Goal: Task Accomplishment & Management: Complete application form

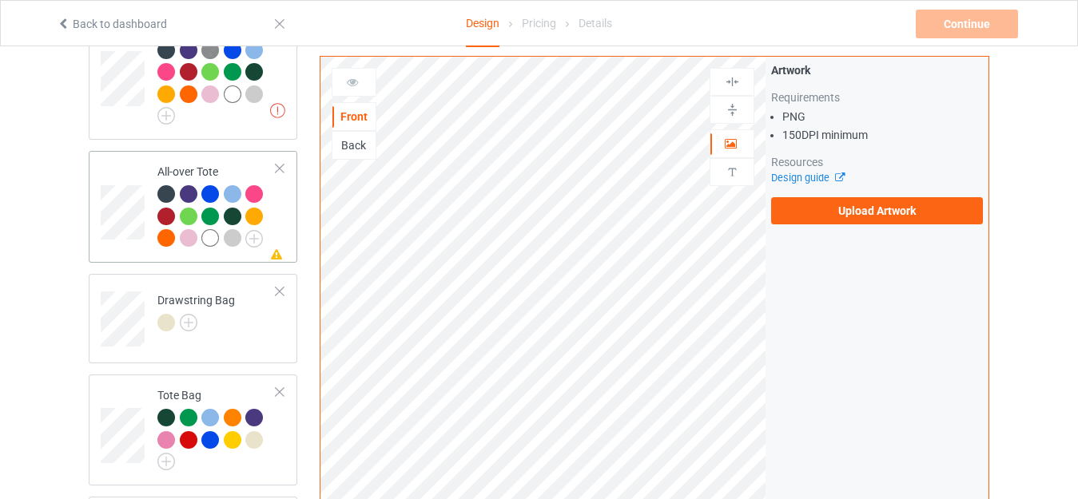
scroll to position [1039, 0]
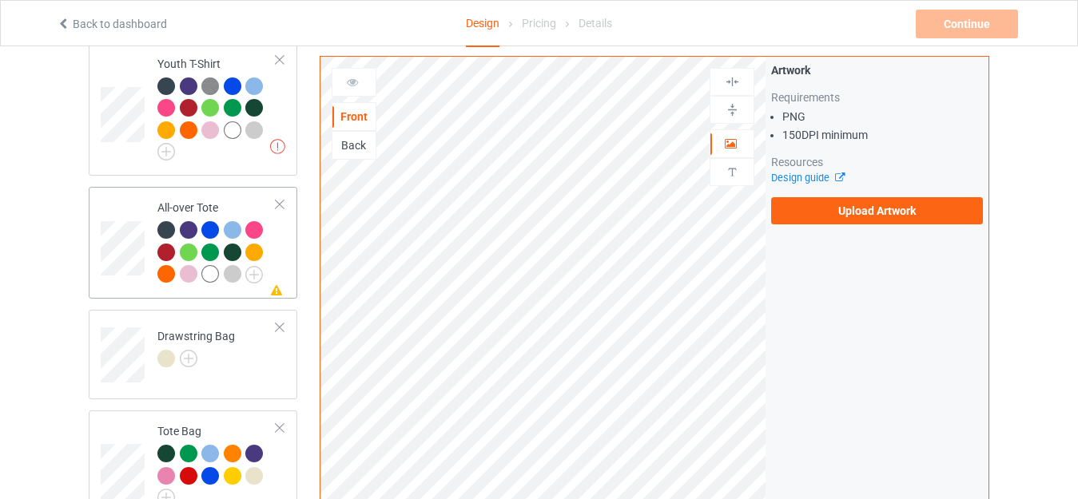
click at [239, 193] on td "Missing artwork on 1 side(s) All-over Tote" at bounding box center [217, 242] width 137 height 99
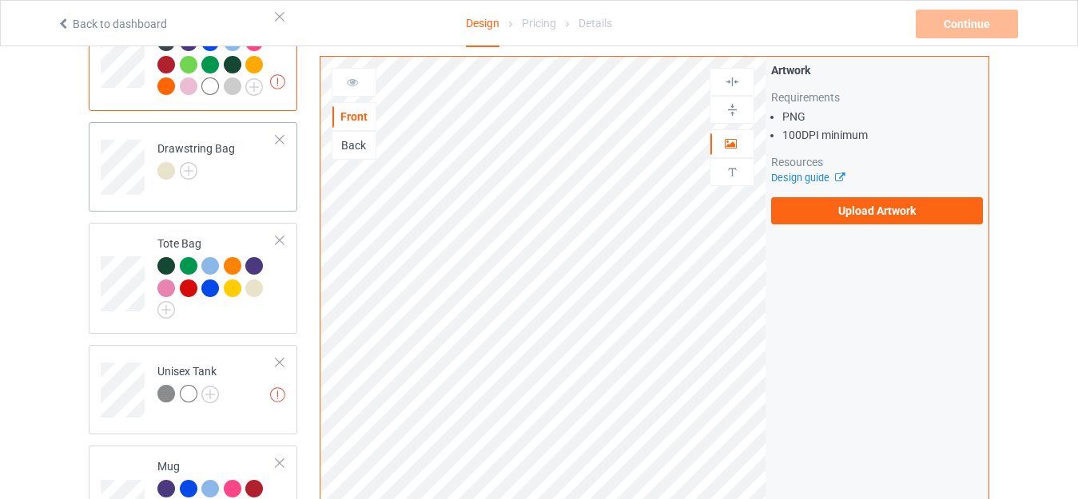
scroll to position [1199, 0]
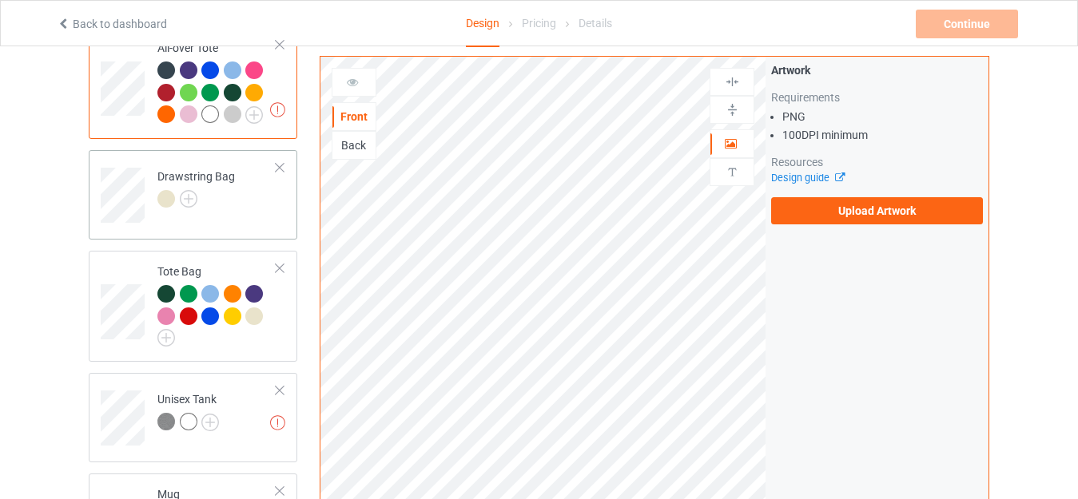
click at [193, 169] on div "Drawstring Bag" at bounding box center [196, 188] width 78 height 38
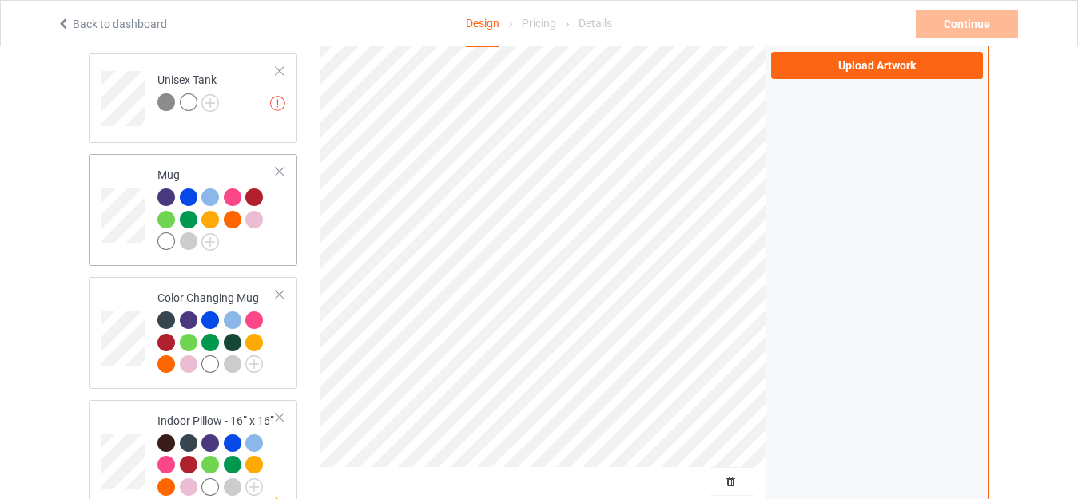
scroll to position [1438, 0]
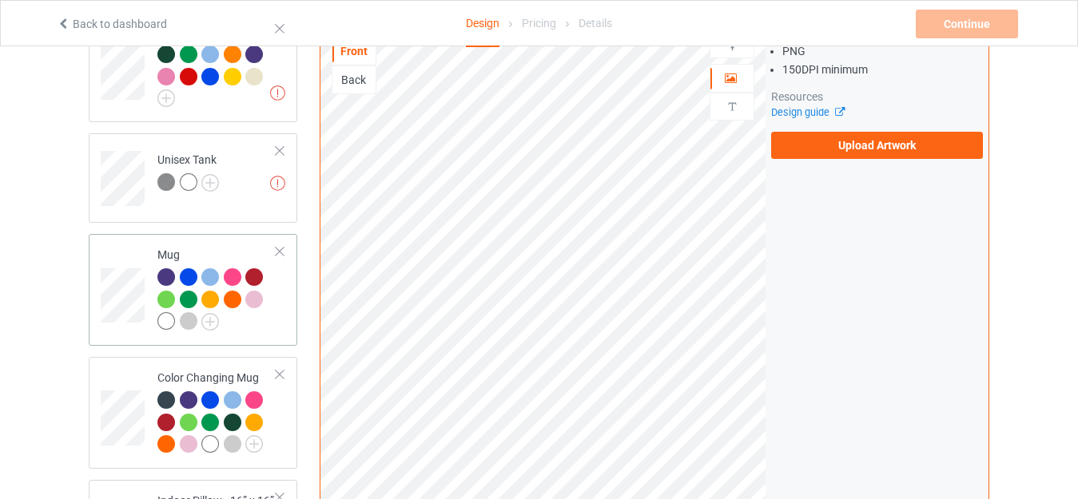
click at [193, 234] on div "Mug" at bounding box center [193, 290] width 209 height 112
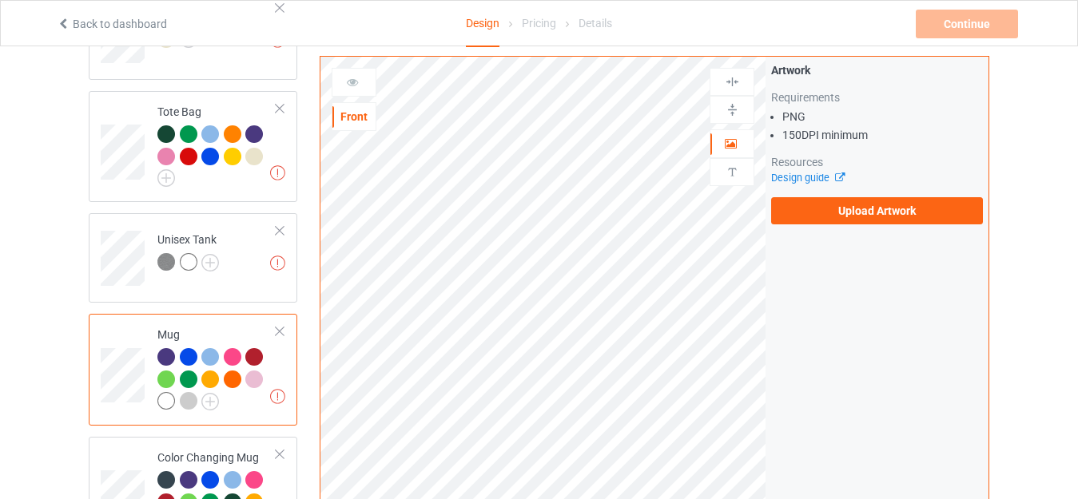
scroll to position [1678, 0]
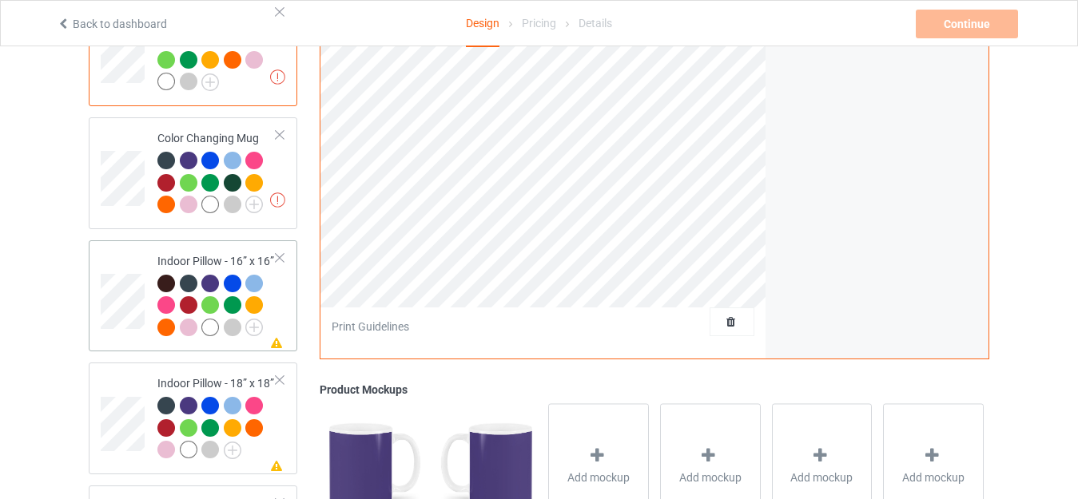
click at [216, 247] on td "Missing artwork on 1 side(s) Indoor Pillow - 16” x 16”" at bounding box center [217, 296] width 137 height 99
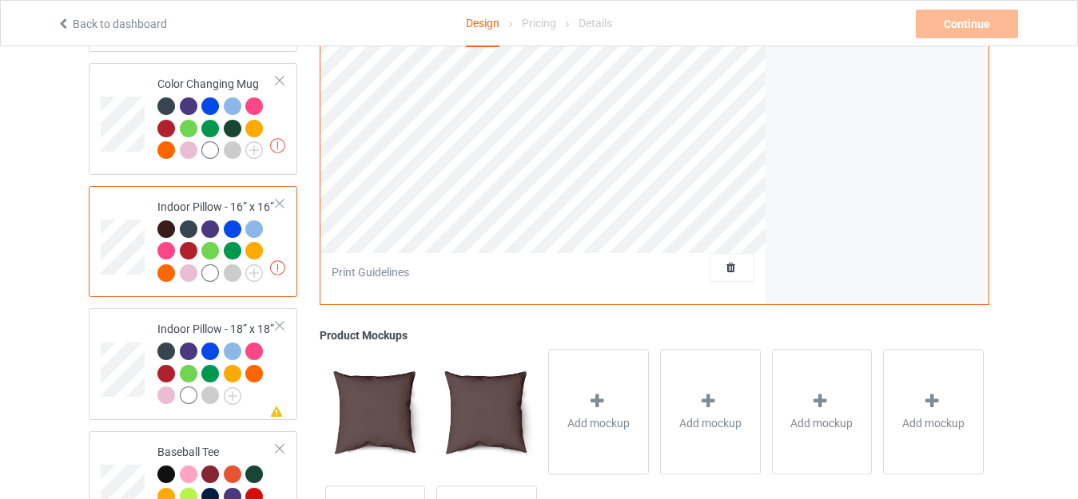
scroll to position [1758, 0]
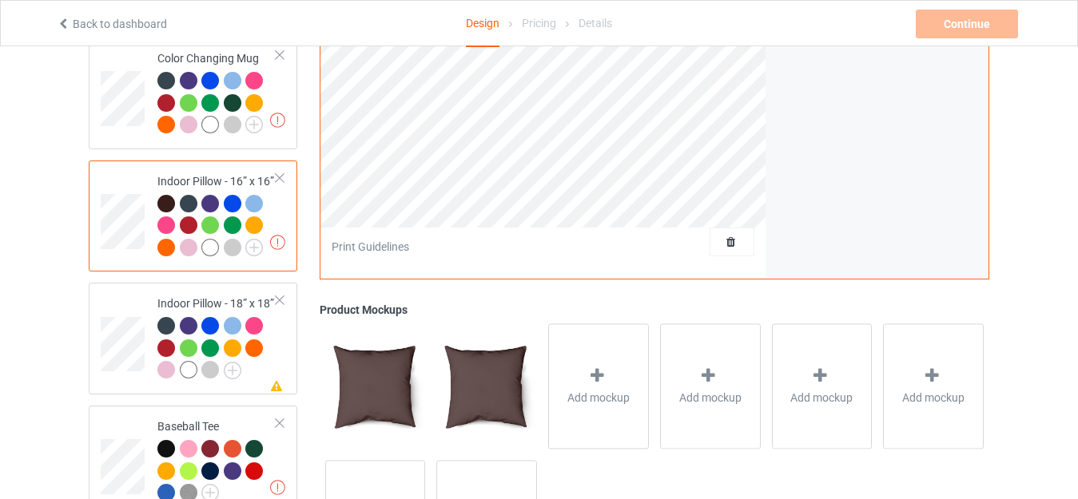
click at [201, 289] on td "Missing artwork on 1 side(s) Indoor Pillow - 18” x 18”" at bounding box center [217, 338] width 137 height 99
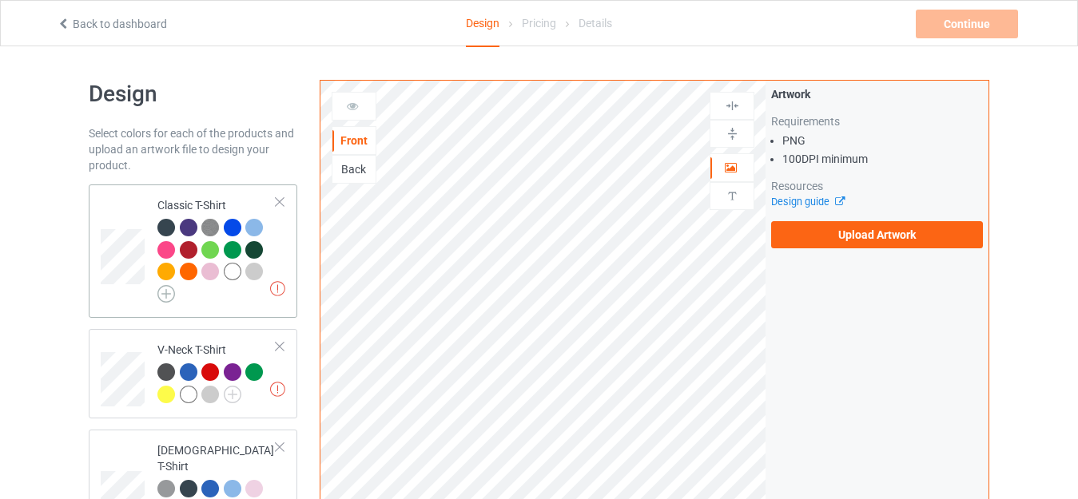
click at [163, 288] on img at bounding box center [166, 294] width 18 height 18
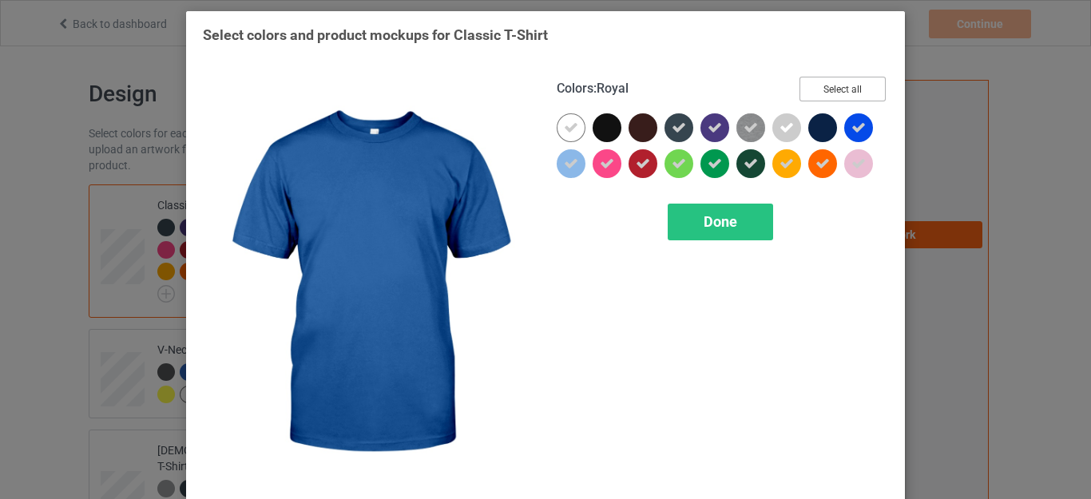
click at [836, 89] on button "Select all" at bounding box center [843, 89] width 86 height 25
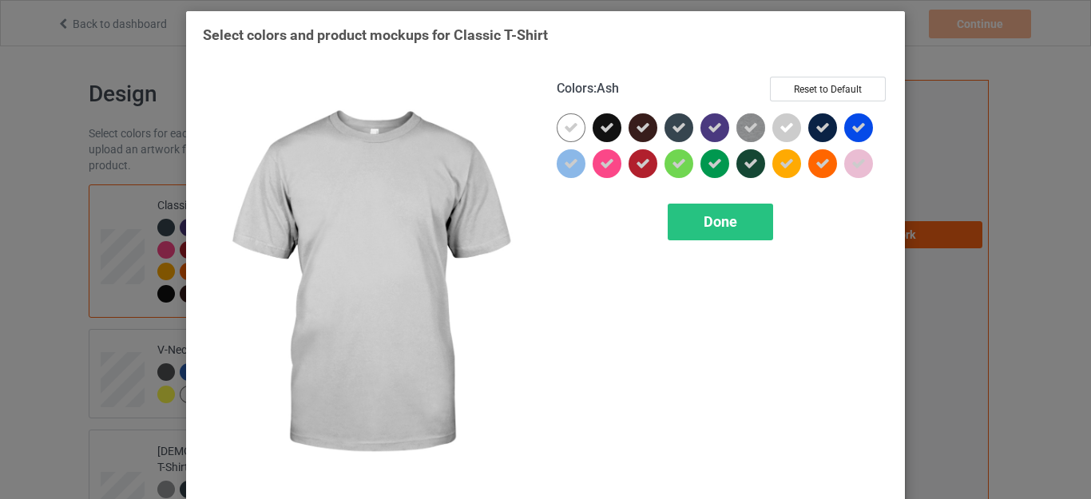
click at [780, 126] on icon at bounding box center [787, 128] width 14 height 14
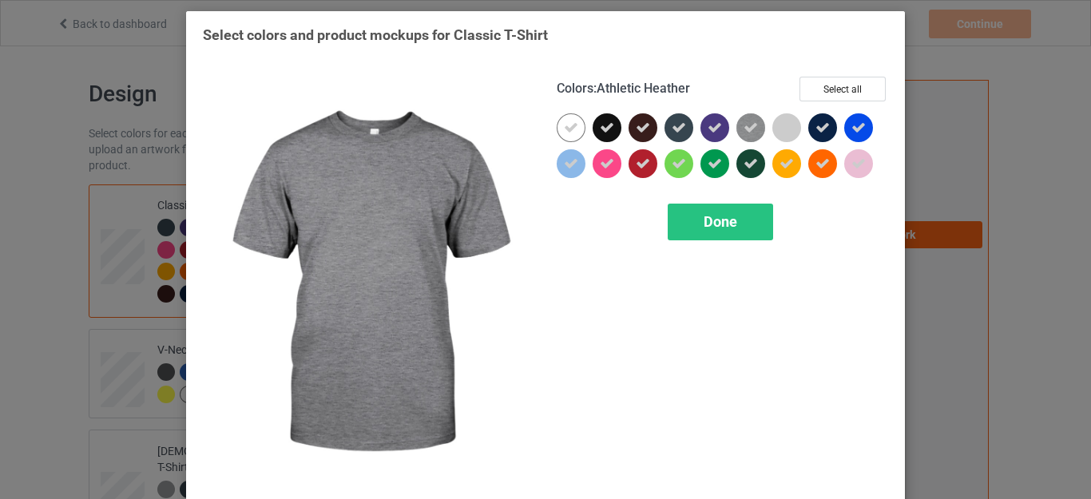
drag, startPoint x: 746, startPoint y: 127, endPoint x: 729, endPoint y: 127, distance: 17.6
click at [746, 127] on icon at bounding box center [751, 128] width 14 height 14
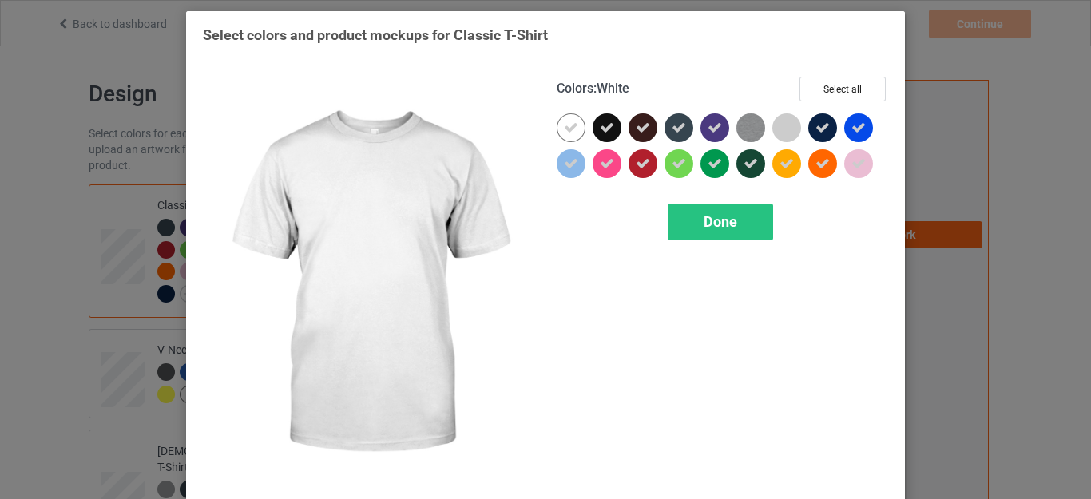
click at [568, 126] on icon at bounding box center [571, 128] width 14 height 14
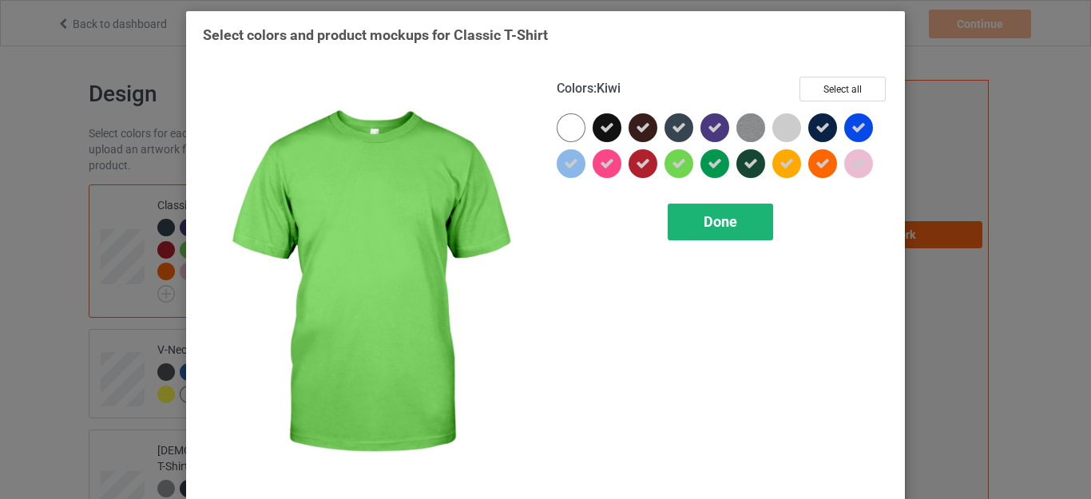
click at [727, 223] on span "Done" at bounding box center [721, 221] width 34 height 17
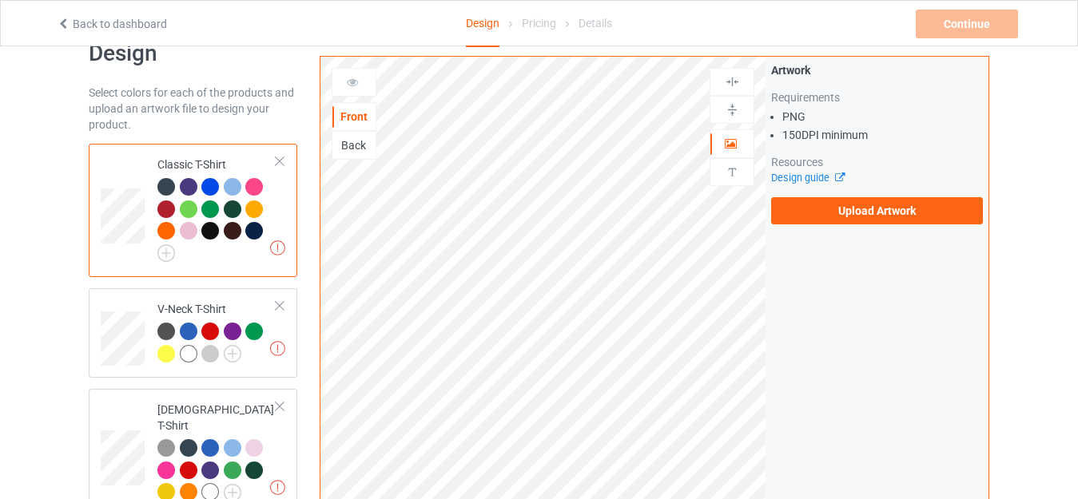
scroll to position [80, 0]
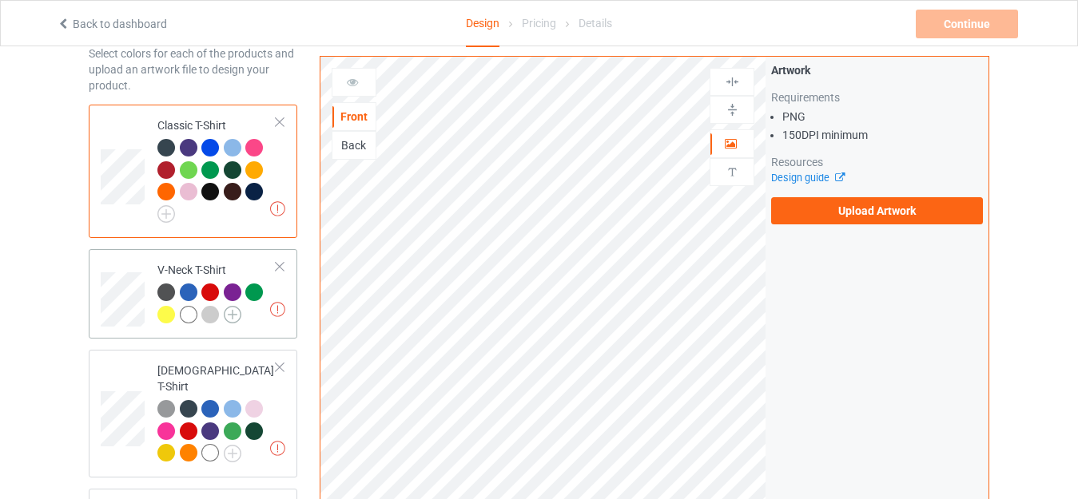
click at [237, 314] on img at bounding box center [233, 315] width 18 height 18
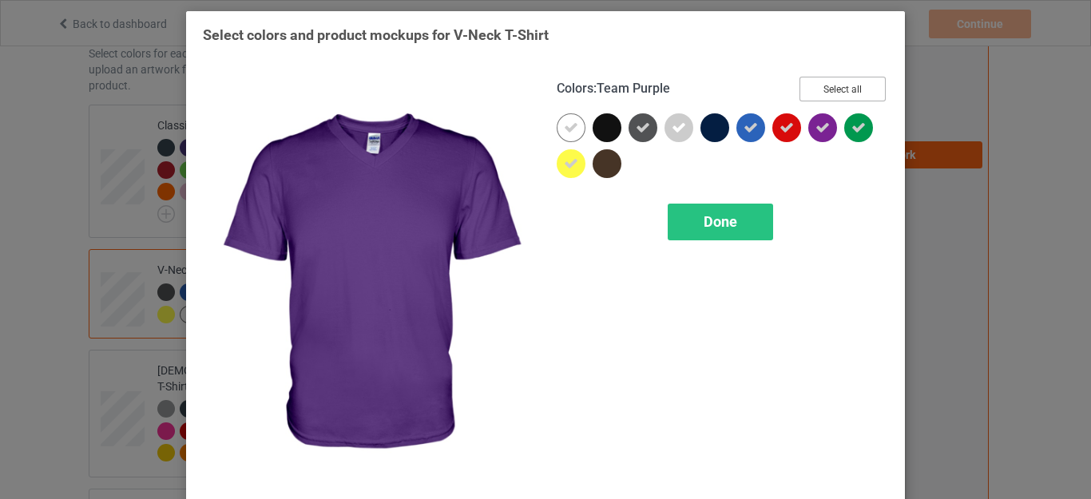
click at [836, 91] on button "Select all" at bounding box center [843, 89] width 86 height 25
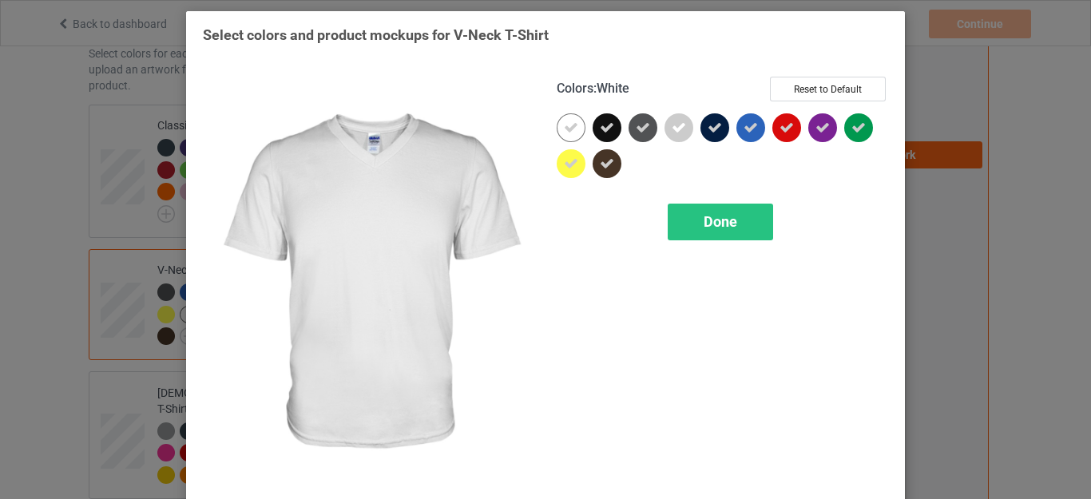
click at [574, 133] on div at bounding box center [571, 127] width 29 height 29
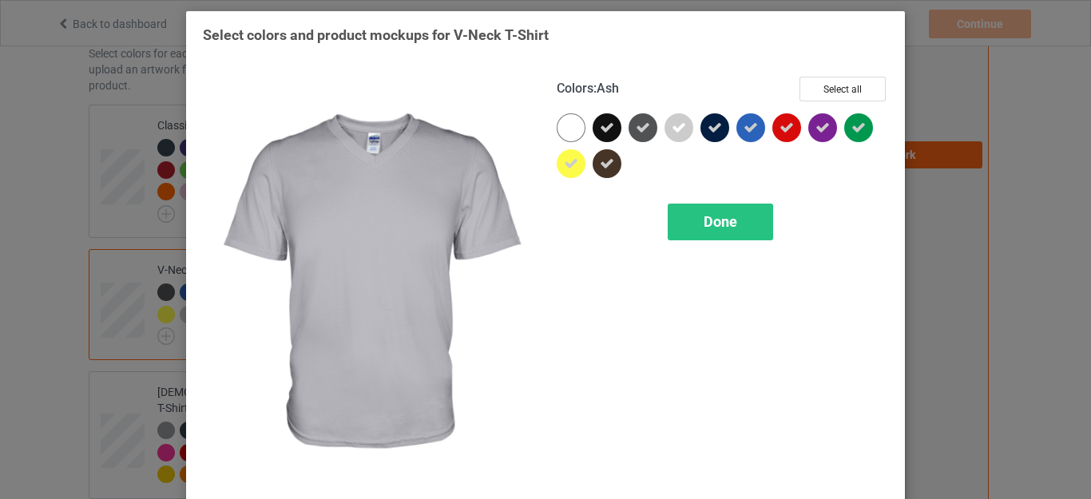
click at [672, 127] on icon at bounding box center [679, 128] width 14 height 14
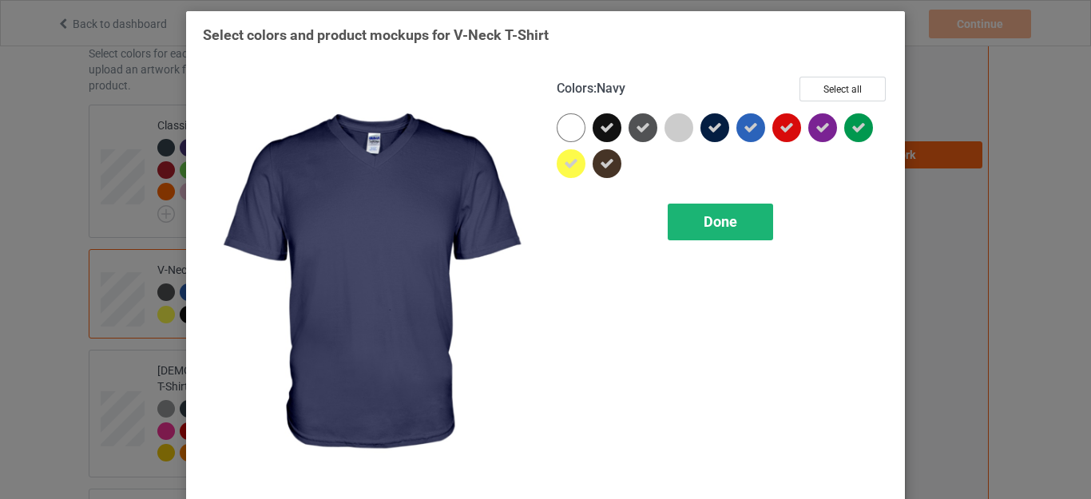
click at [716, 212] on div "Done" at bounding box center [720, 222] width 105 height 37
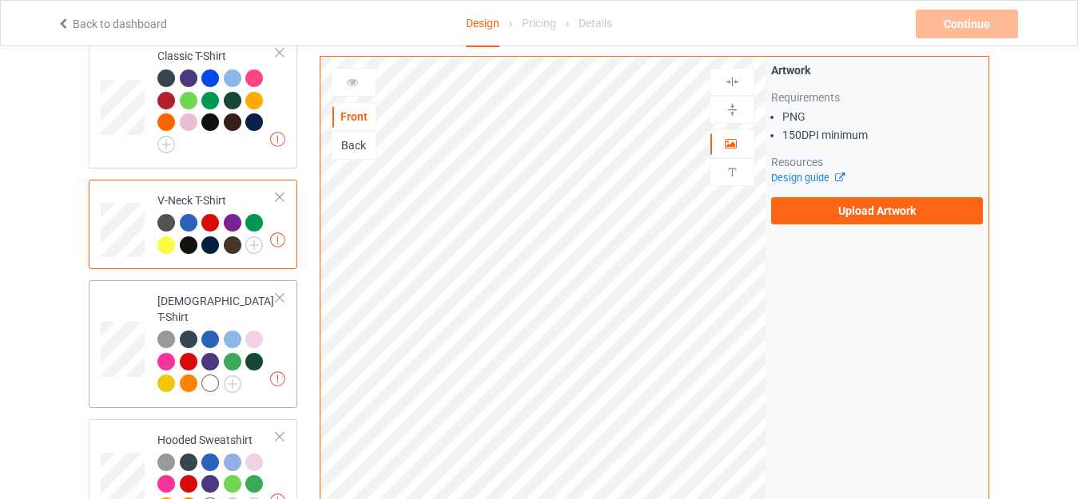
scroll to position [240, 0]
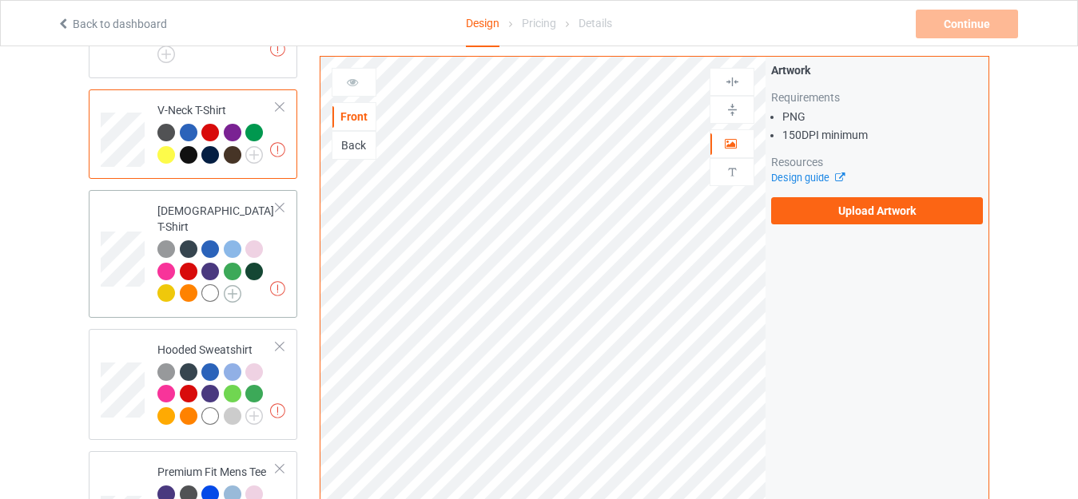
click at [234, 285] on img at bounding box center [233, 294] width 18 height 18
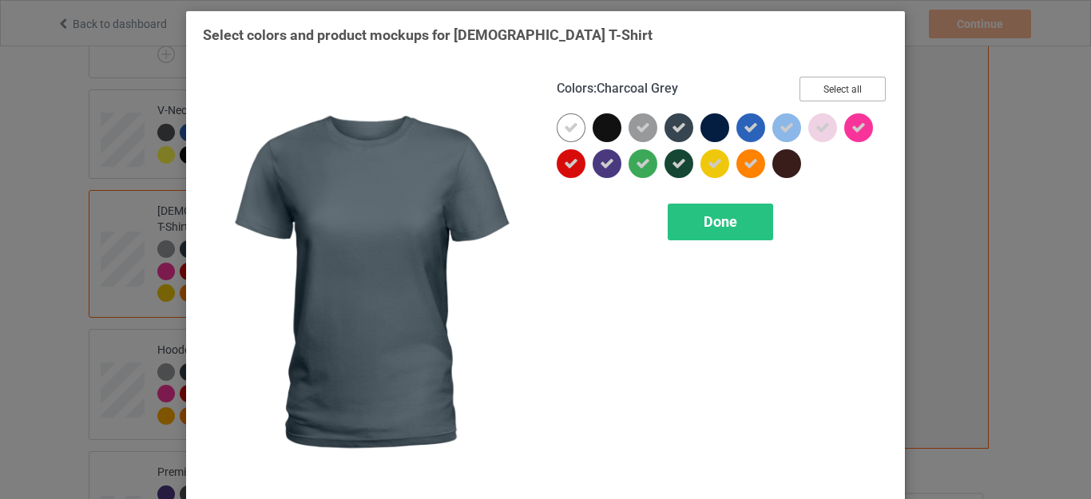
click at [826, 87] on button "Select all" at bounding box center [843, 89] width 86 height 25
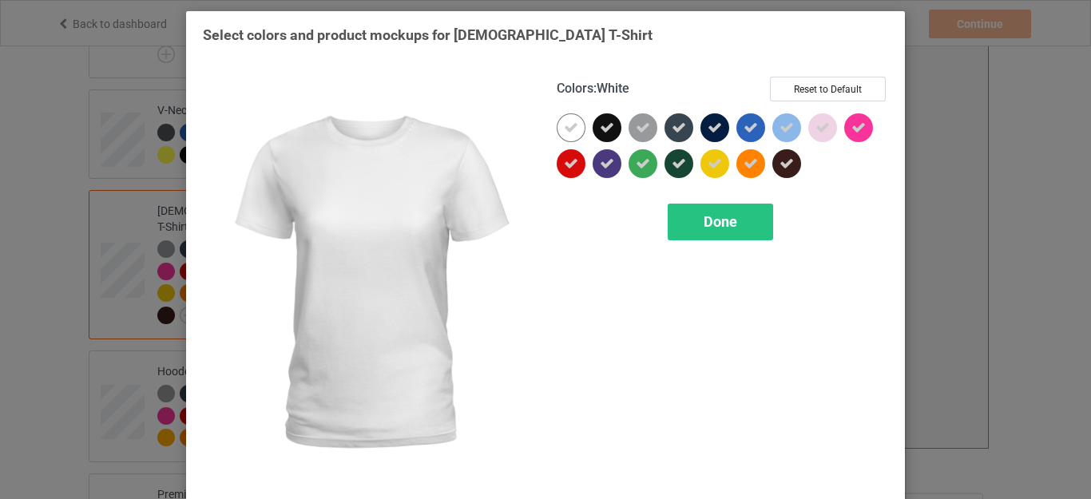
click at [564, 132] on icon at bounding box center [571, 128] width 14 height 14
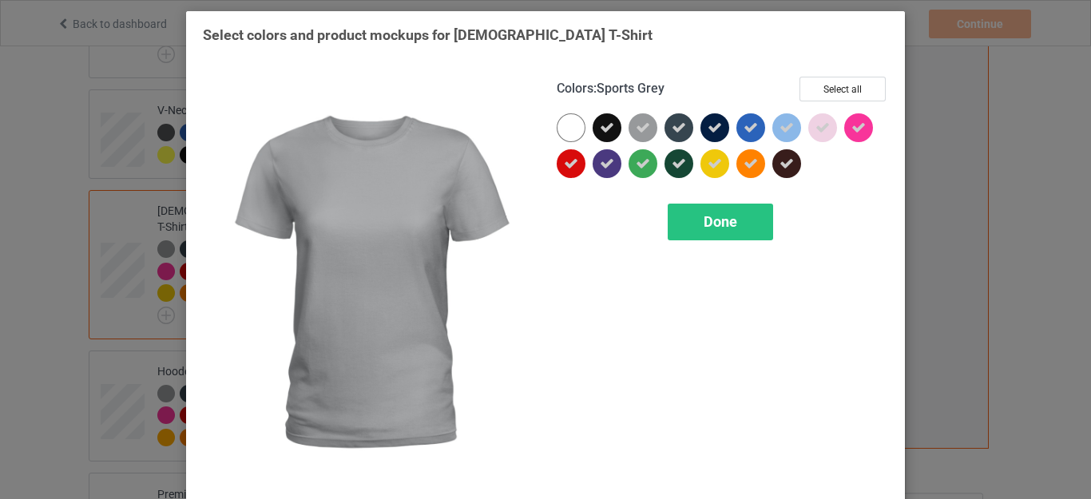
click at [642, 125] on icon at bounding box center [643, 128] width 14 height 14
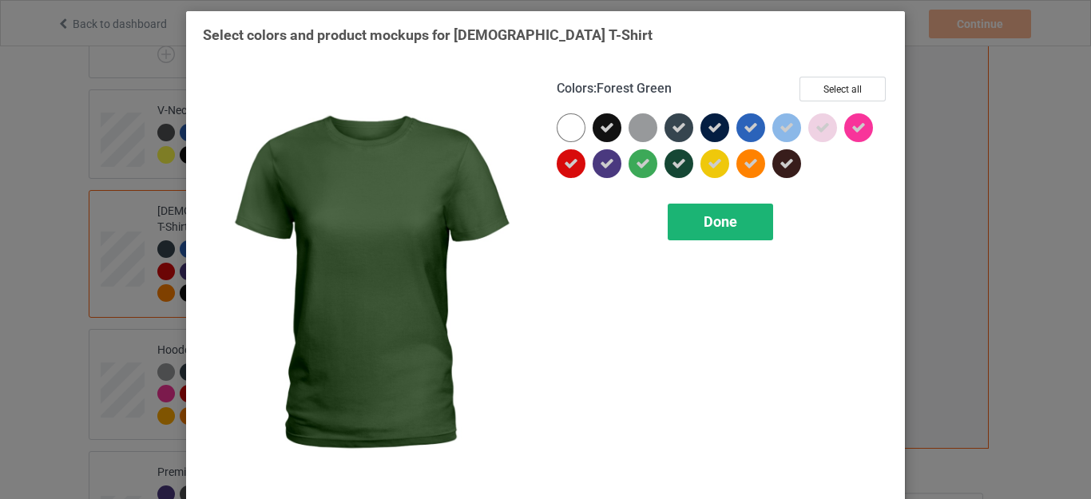
click at [709, 209] on div "Done" at bounding box center [720, 222] width 105 height 37
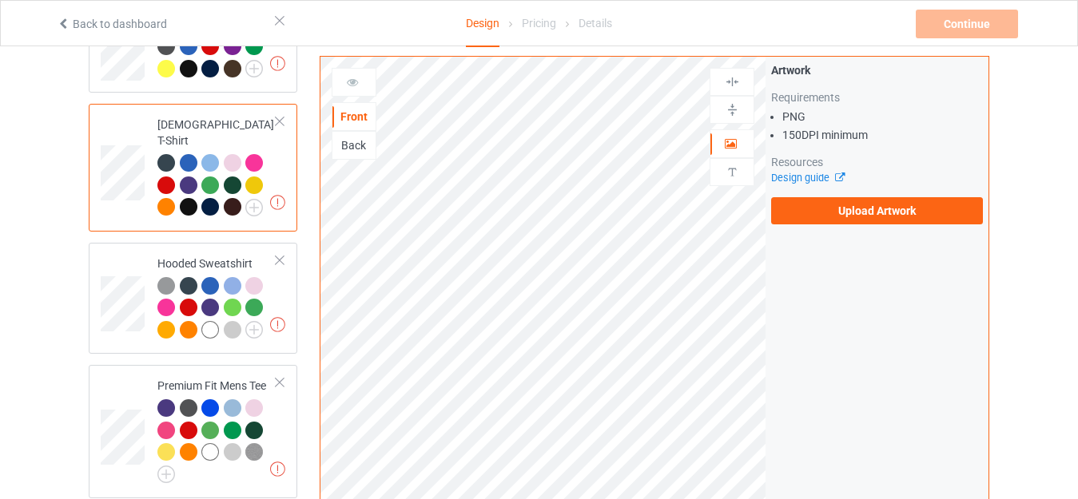
scroll to position [400, 0]
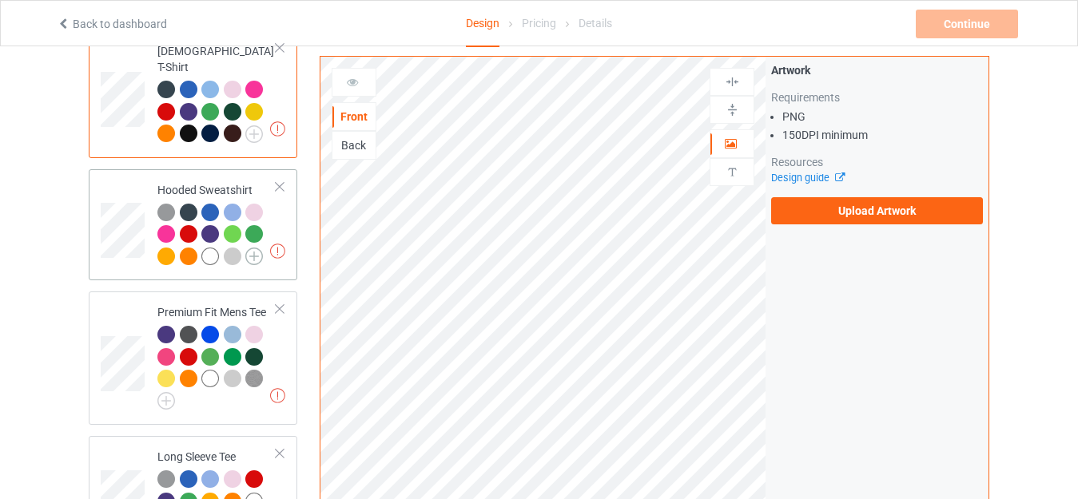
click at [253, 248] on img at bounding box center [254, 257] width 18 height 18
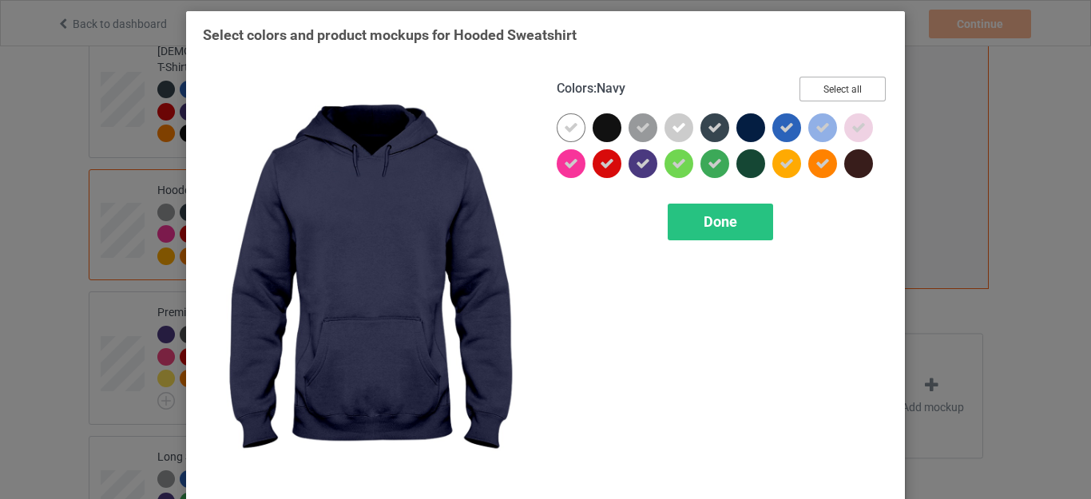
click at [837, 82] on button "Select all" at bounding box center [843, 89] width 86 height 25
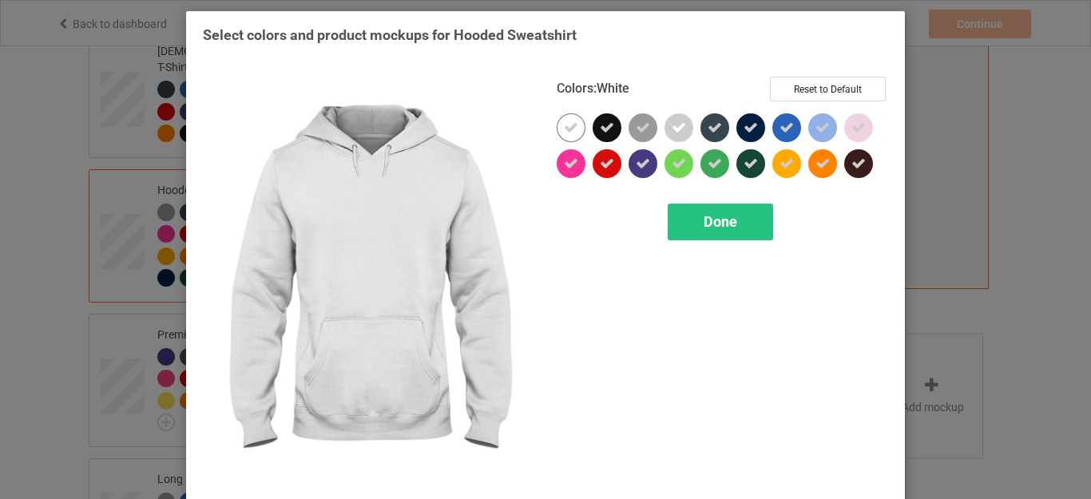
click at [571, 131] on icon at bounding box center [571, 128] width 14 height 14
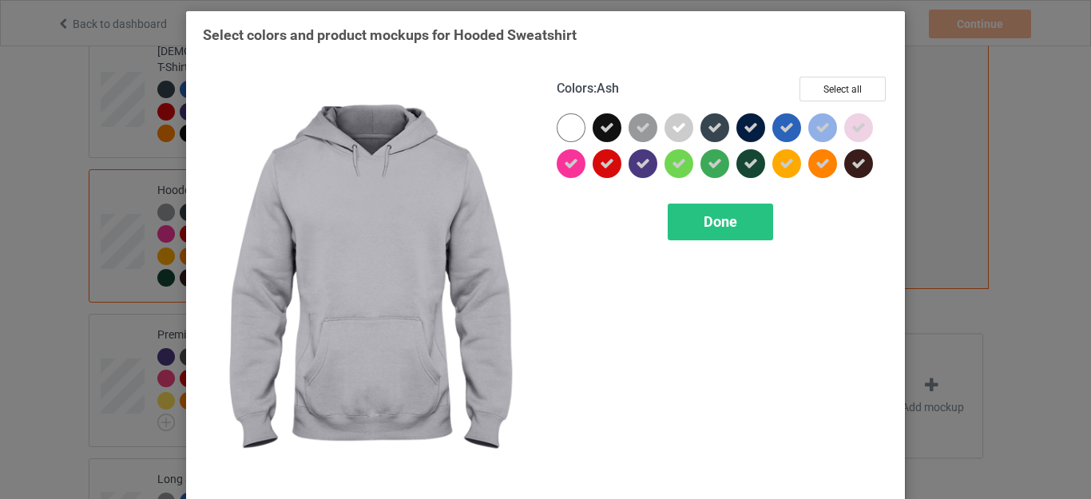
click at [672, 123] on icon at bounding box center [679, 128] width 14 height 14
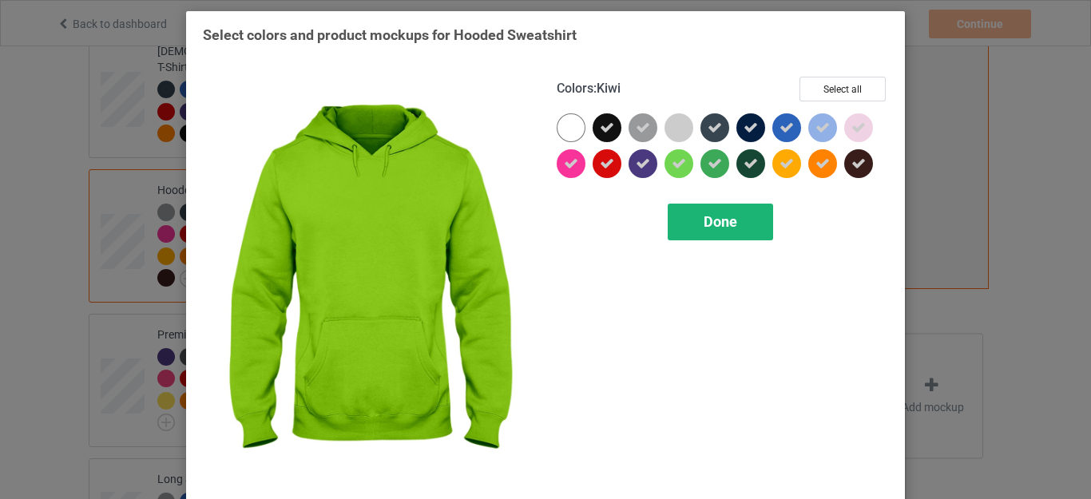
click at [710, 212] on div "Done" at bounding box center [720, 222] width 105 height 37
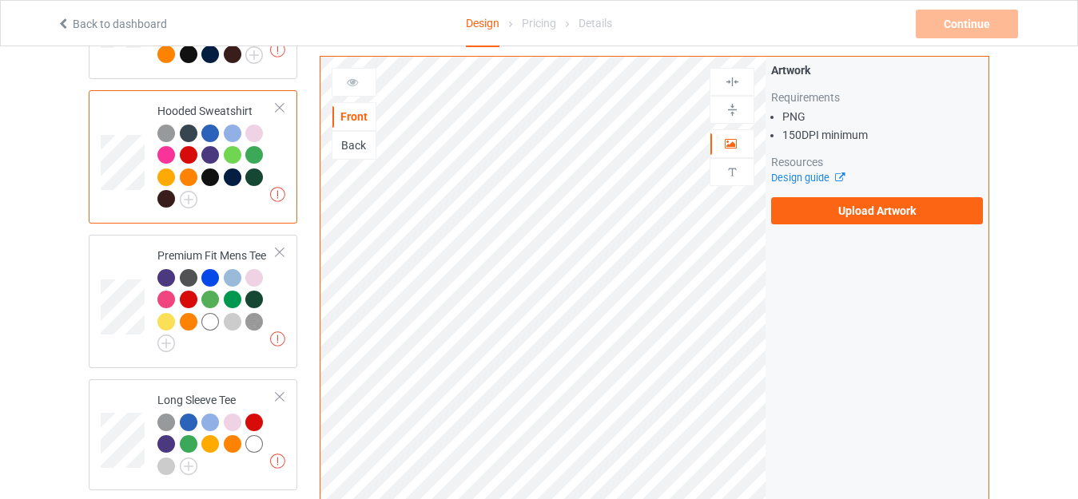
scroll to position [559, 0]
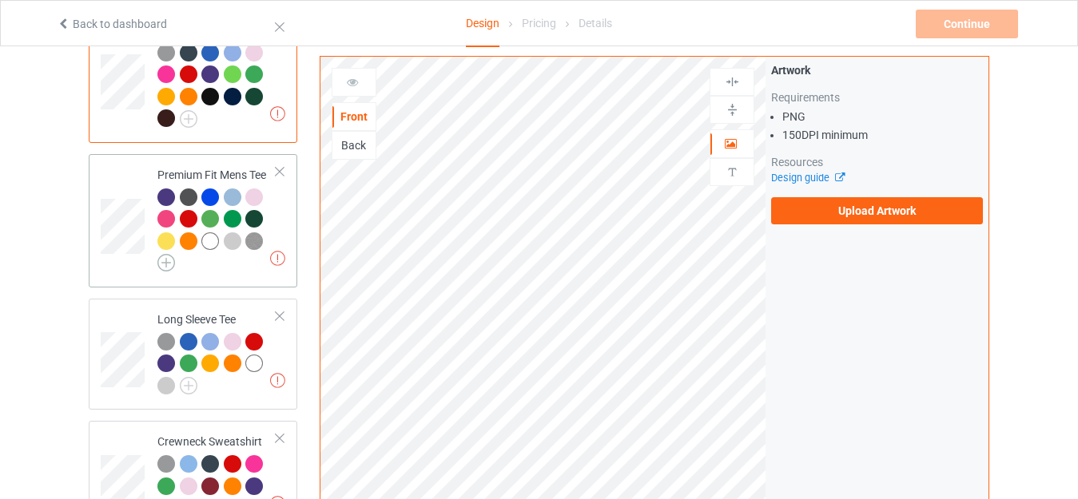
click at [166, 254] on img at bounding box center [166, 263] width 18 height 18
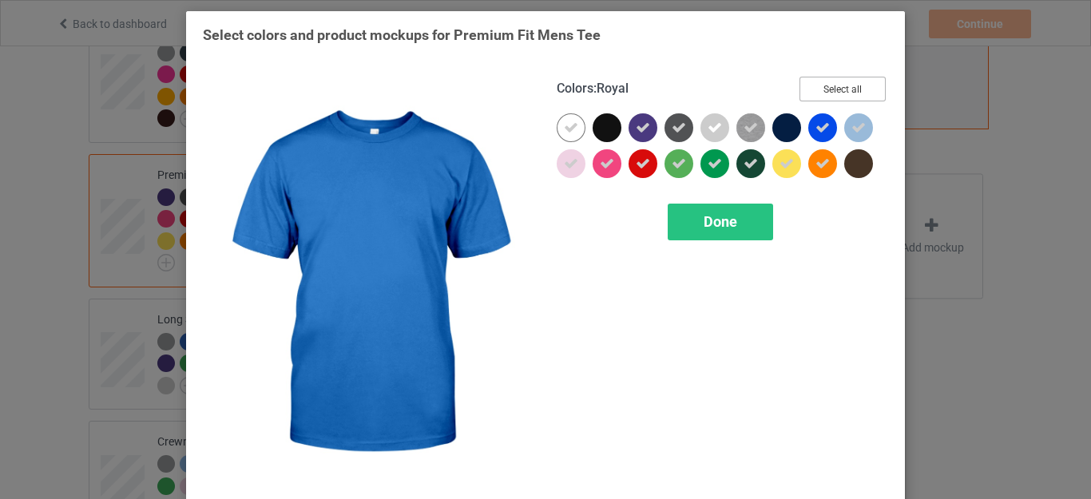
click at [841, 89] on button "Select all" at bounding box center [843, 89] width 86 height 25
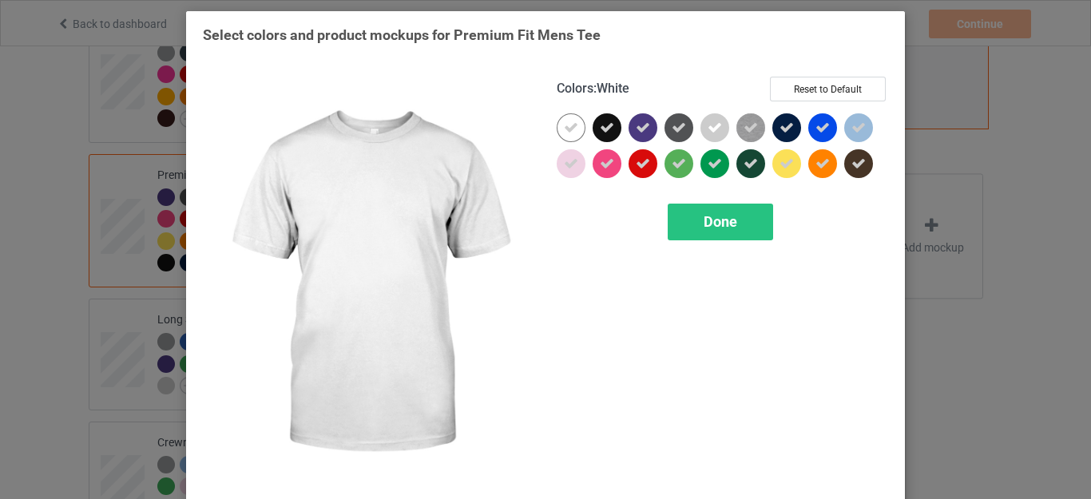
click at [569, 134] on icon at bounding box center [571, 128] width 14 height 14
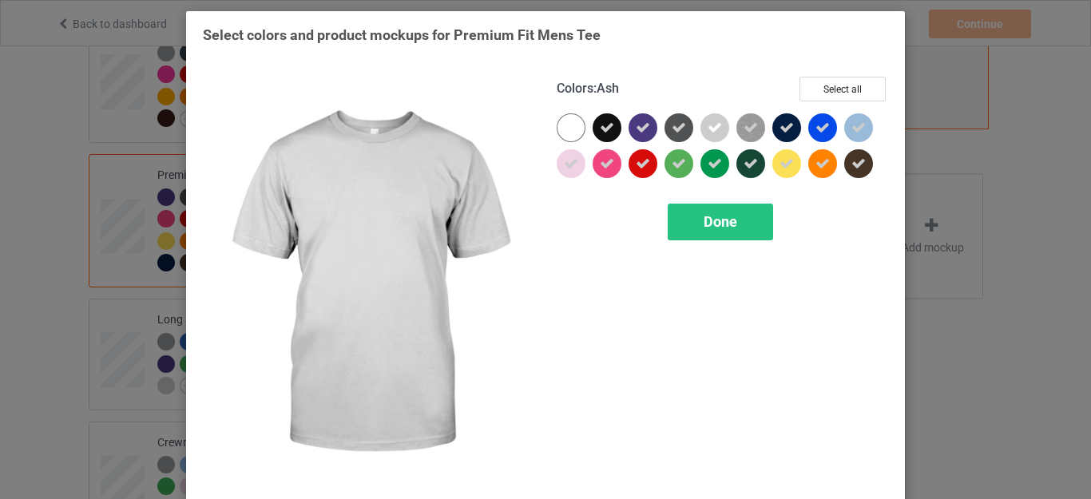
click at [709, 122] on icon at bounding box center [715, 128] width 14 height 14
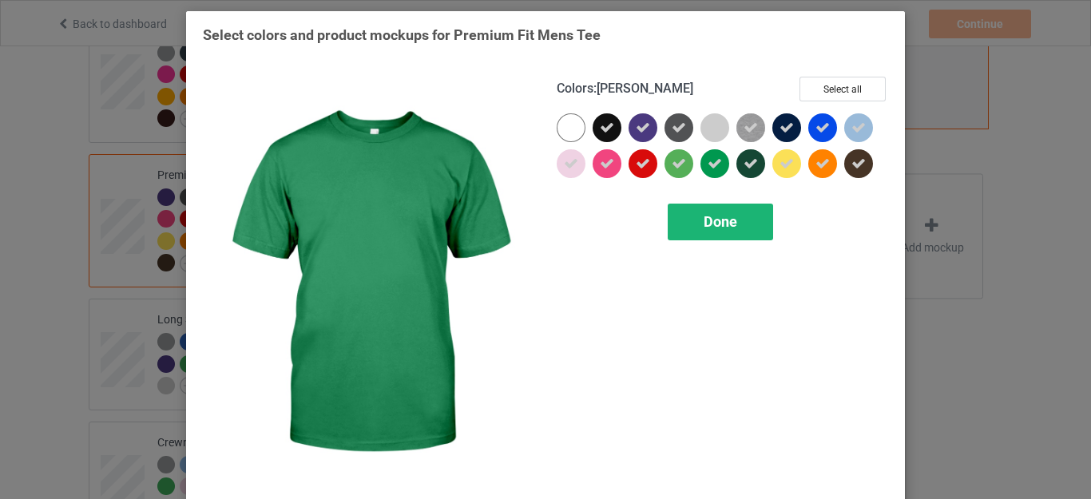
click at [717, 218] on span "Done" at bounding box center [721, 221] width 34 height 17
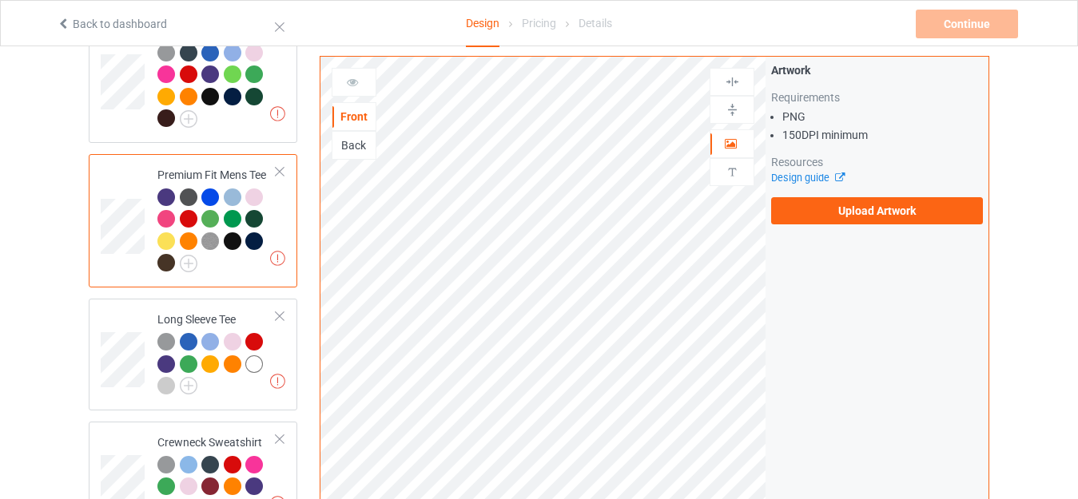
scroll to position [719, 0]
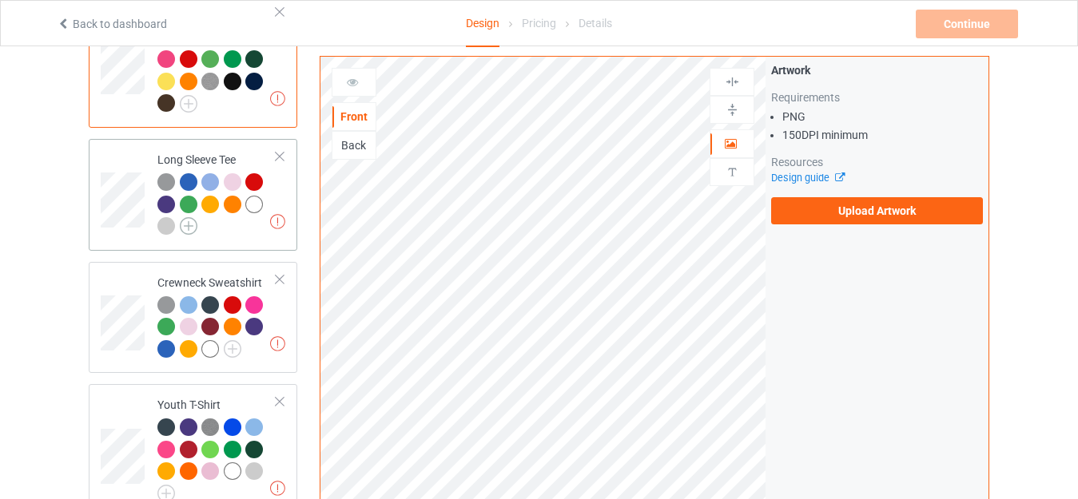
click at [194, 217] on img at bounding box center [189, 226] width 18 height 18
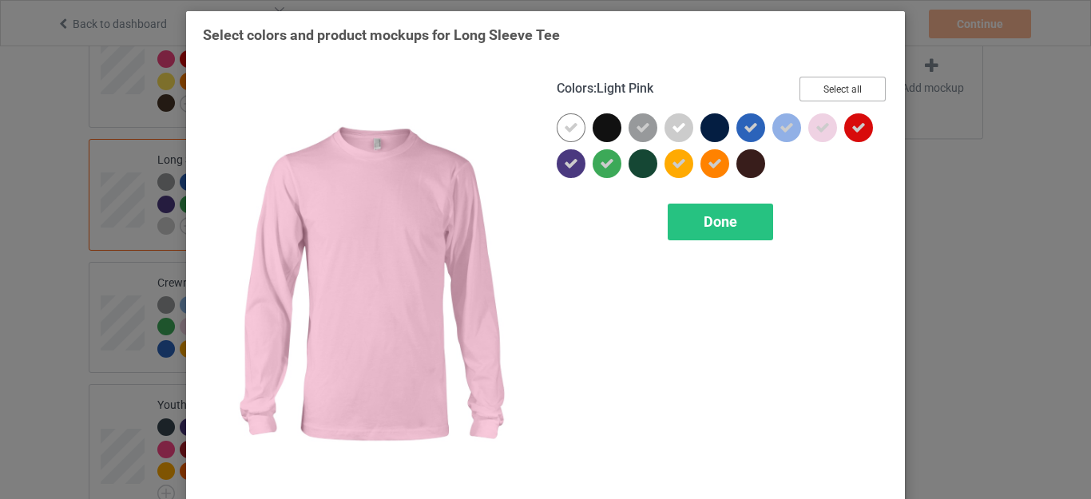
click at [849, 83] on button "Select all" at bounding box center [843, 89] width 86 height 25
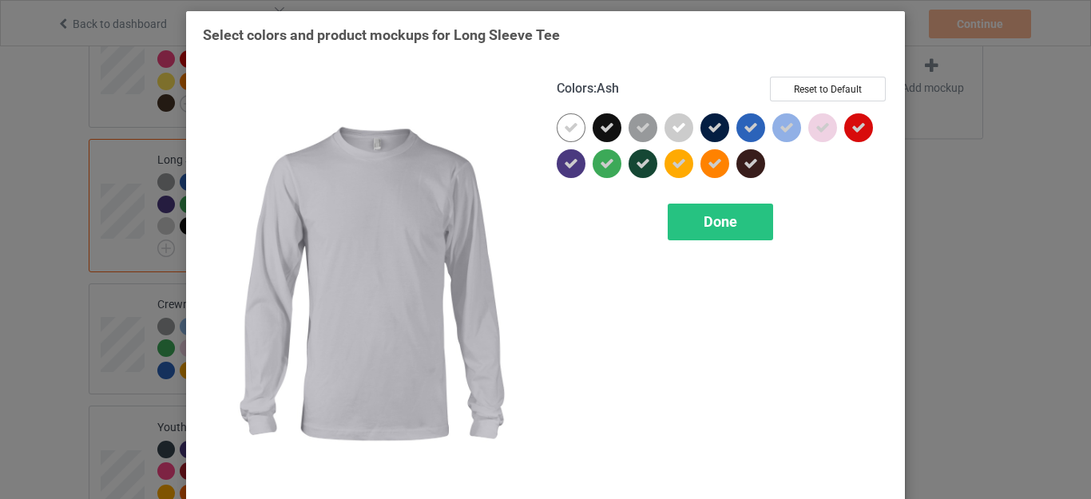
click at [677, 126] on icon at bounding box center [679, 128] width 14 height 14
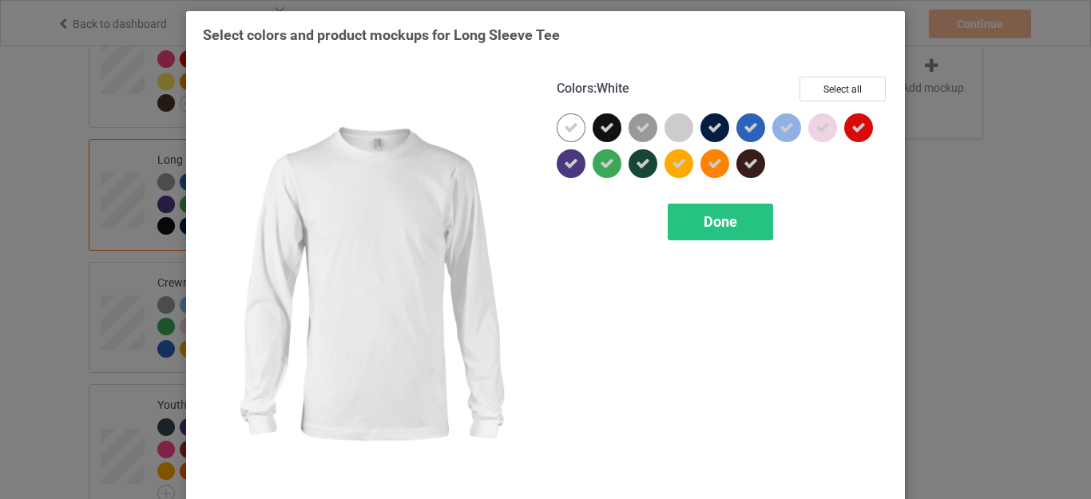
click at [564, 129] on icon at bounding box center [571, 128] width 14 height 14
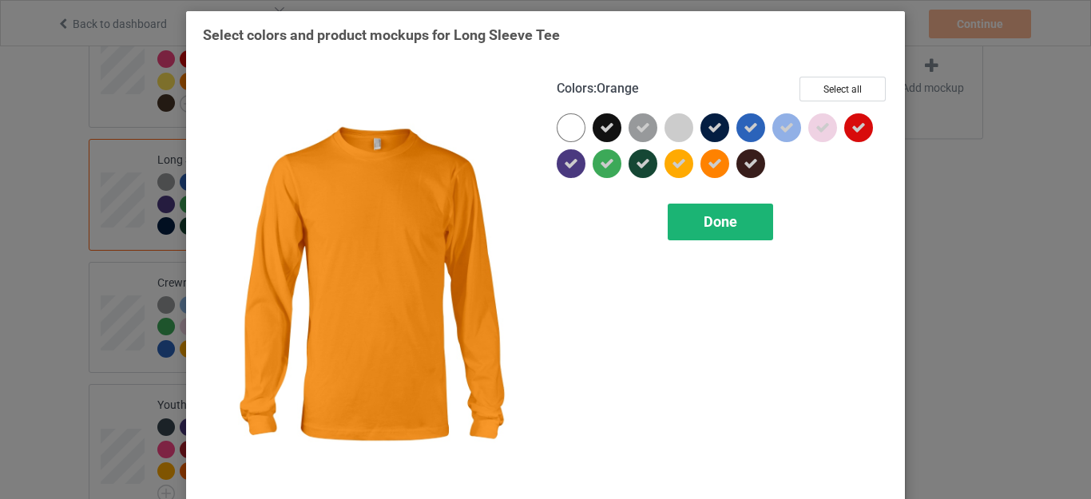
click at [734, 215] on div "Done" at bounding box center [720, 222] width 105 height 37
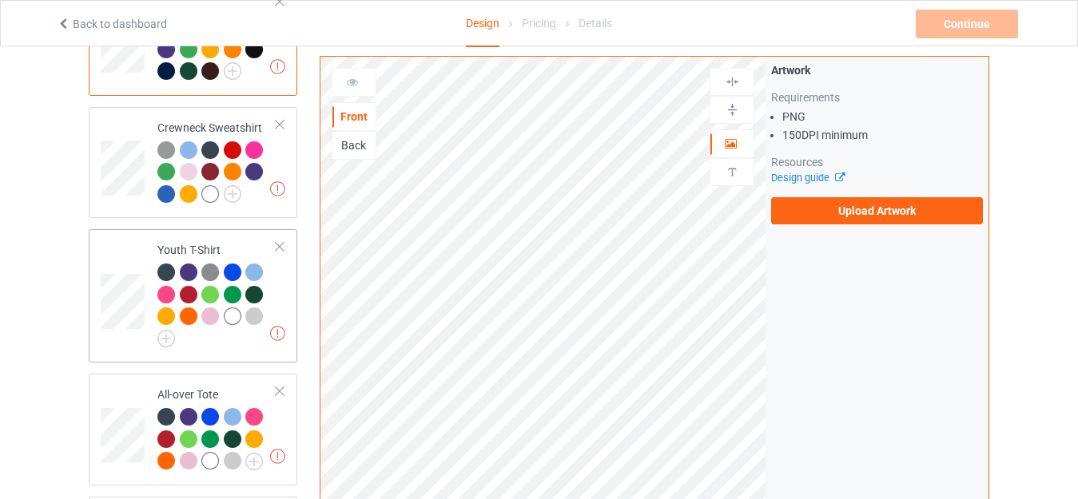
scroll to position [879, 0]
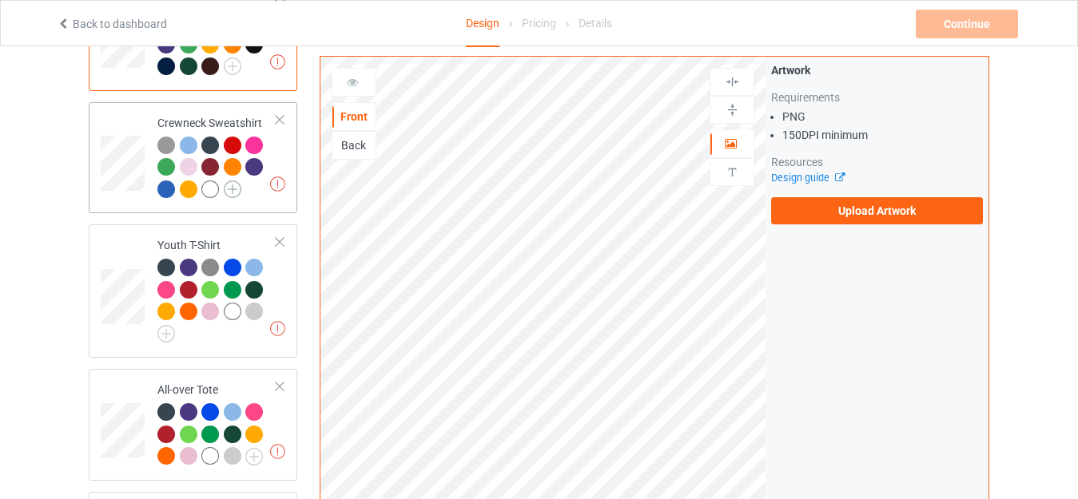
click at [229, 181] on img at bounding box center [233, 190] width 18 height 18
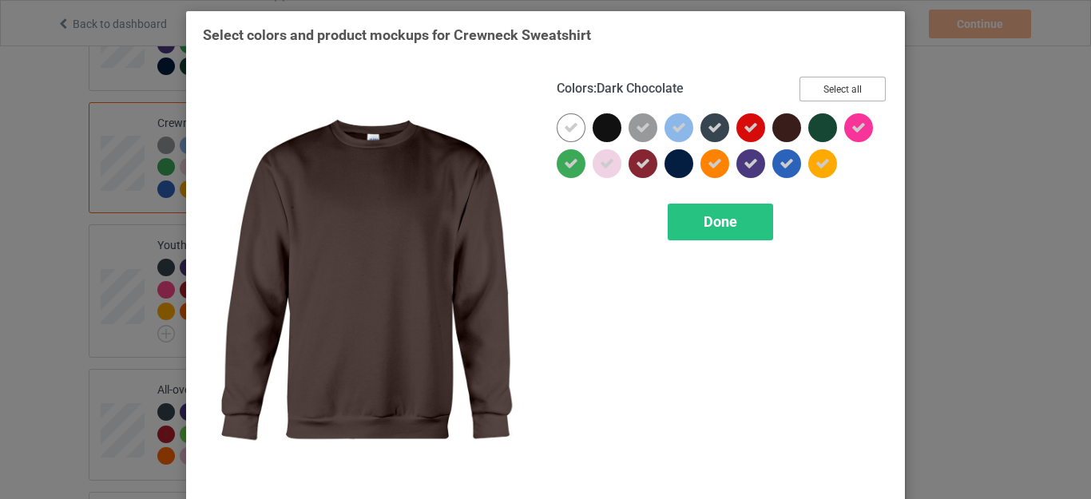
click at [838, 90] on button "Select all" at bounding box center [843, 89] width 86 height 25
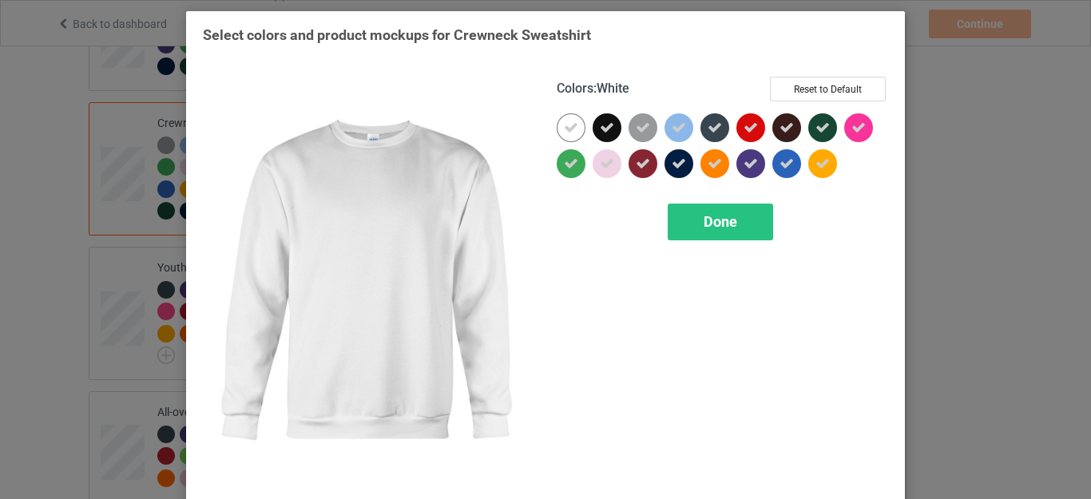
click at [565, 130] on icon at bounding box center [571, 128] width 14 height 14
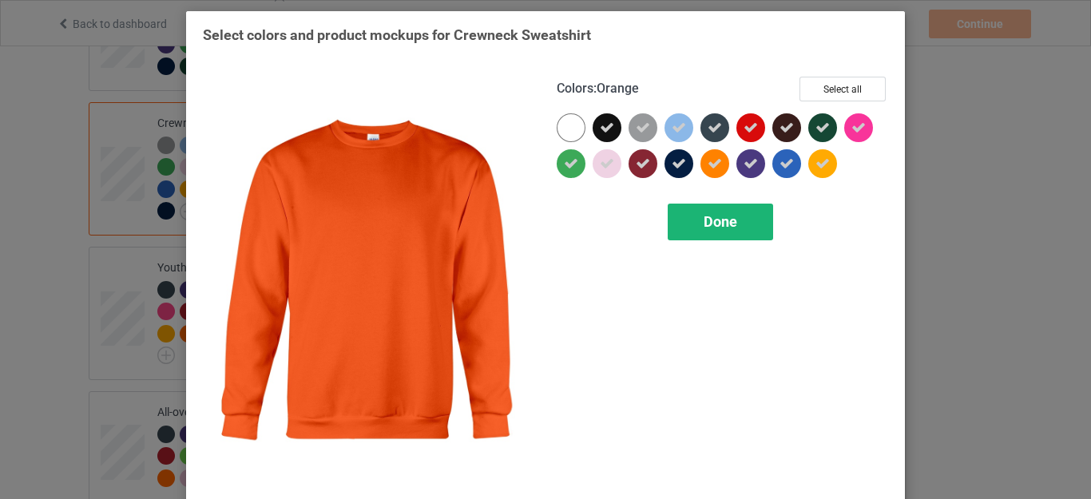
click at [704, 218] on span "Done" at bounding box center [721, 221] width 34 height 17
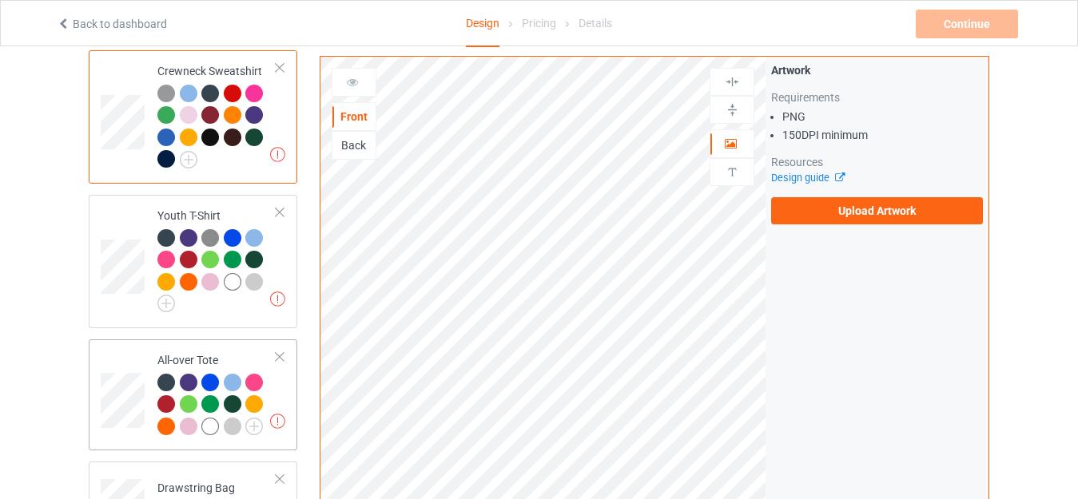
scroll to position [959, 0]
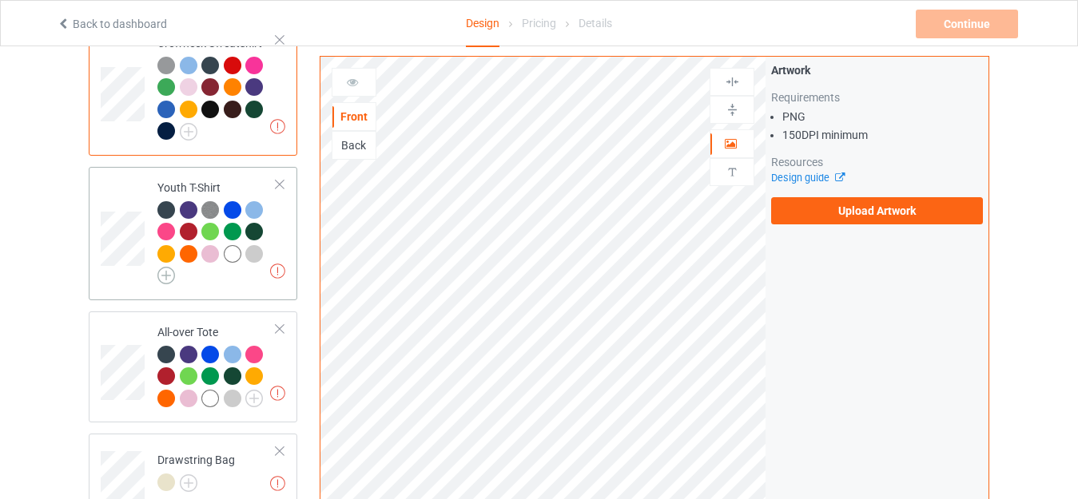
click at [169, 267] on img at bounding box center [166, 276] width 18 height 18
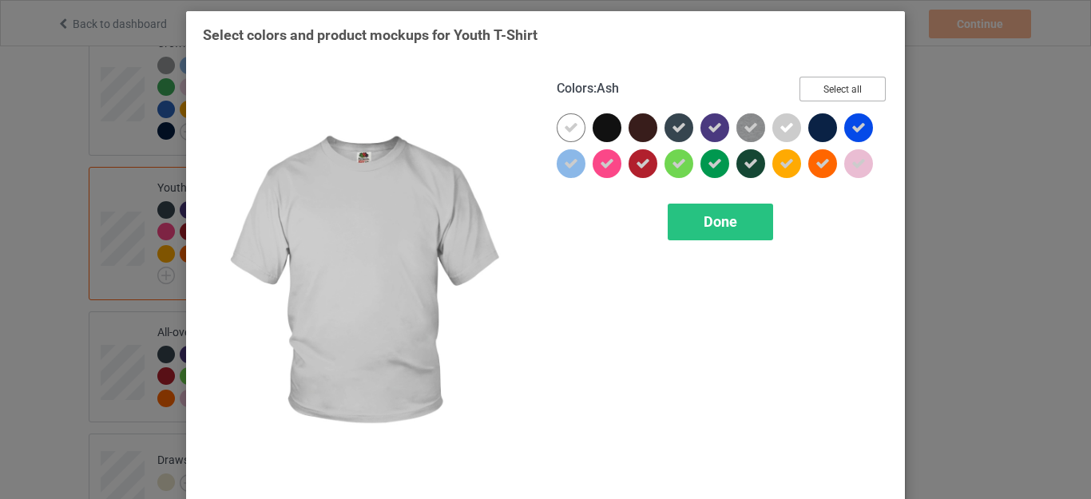
drag, startPoint x: 828, startPoint y: 88, endPoint x: 790, endPoint y: 101, distance: 39.7
click at [828, 88] on button "Select all" at bounding box center [843, 89] width 86 height 25
click at [773, 128] on div at bounding box center [787, 127] width 29 height 29
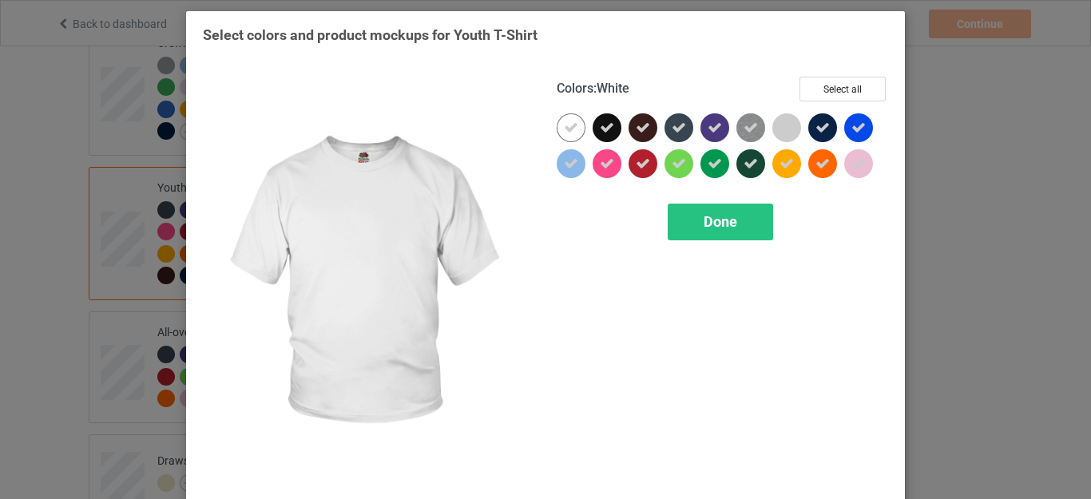
drag, startPoint x: 567, startPoint y: 128, endPoint x: 620, endPoint y: 129, distance: 53.6
click at [566, 128] on icon at bounding box center [571, 128] width 14 height 14
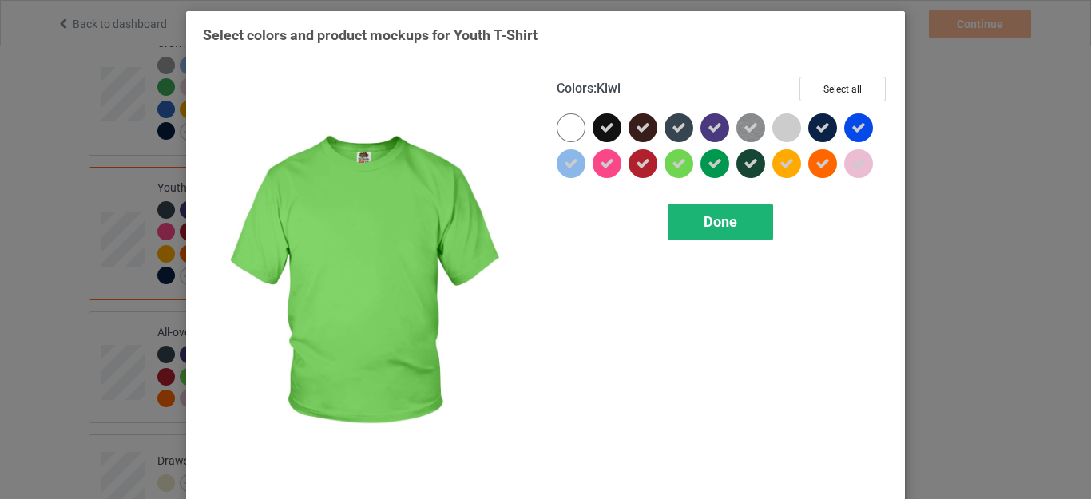
click at [712, 208] on div "Done" at bounding box center [720, 222] width 105 height 37
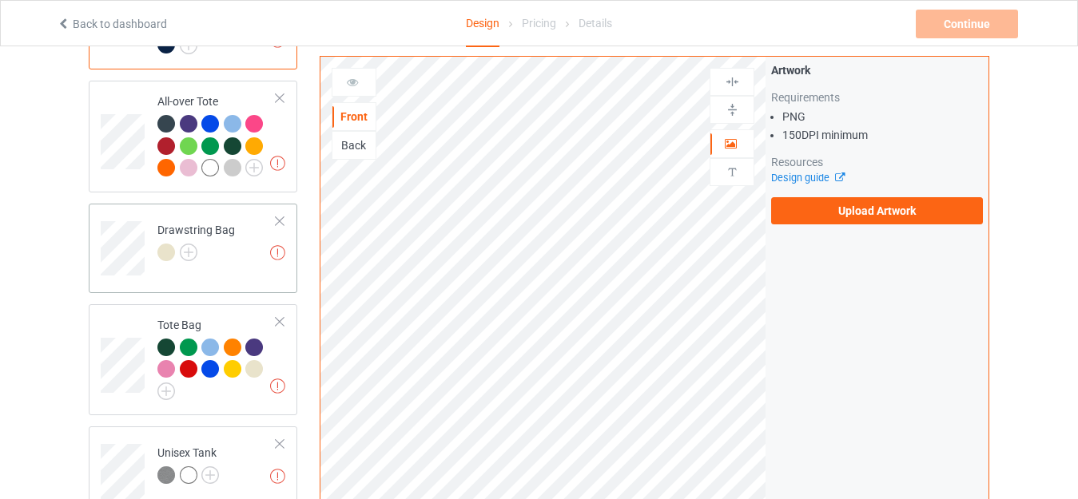
scroll to position [1199, 0]
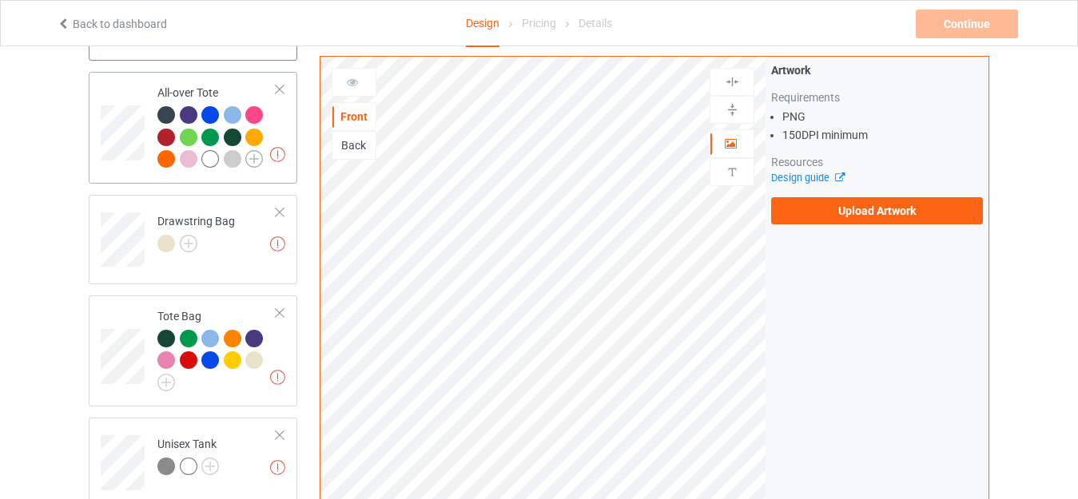
click at [253, 150] on img at bounding box center [254, 159] width 18 height 18
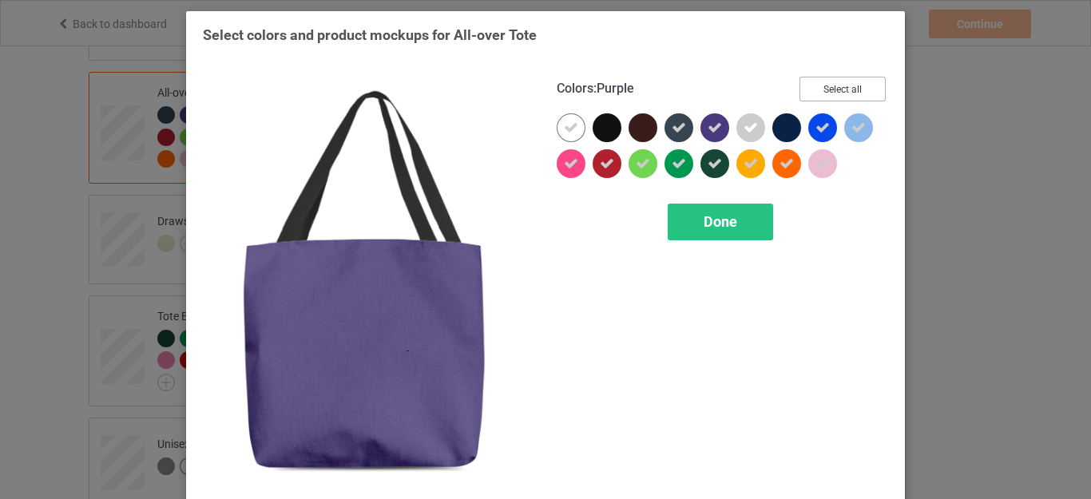
click at [829, 93] on button "Select all" at bounding box center [843, 89] width 86 height 25
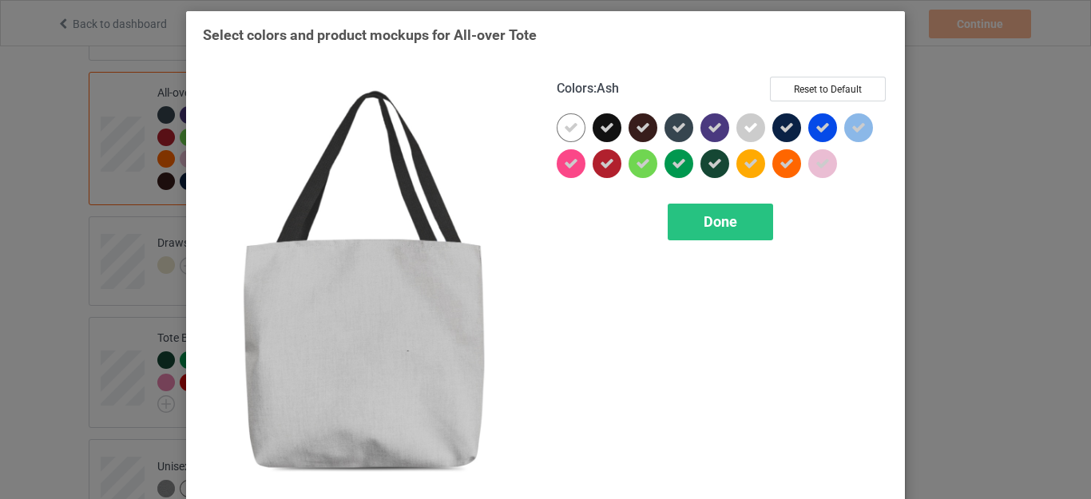
click at [745, 127] on icon at bounding box center [751, 128] width 14 height 14
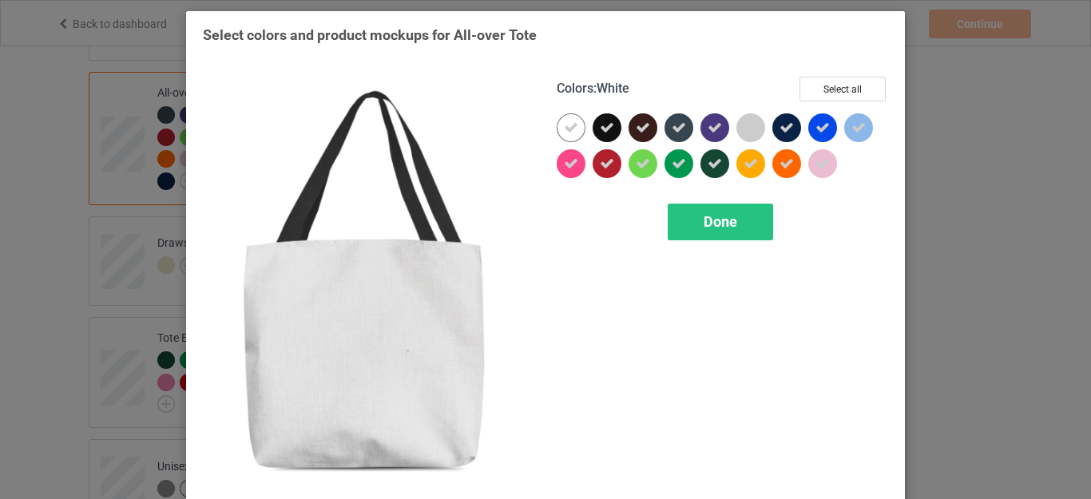
click at [564, 131] on icon at bounding box center [571, 128] width 14 height 14
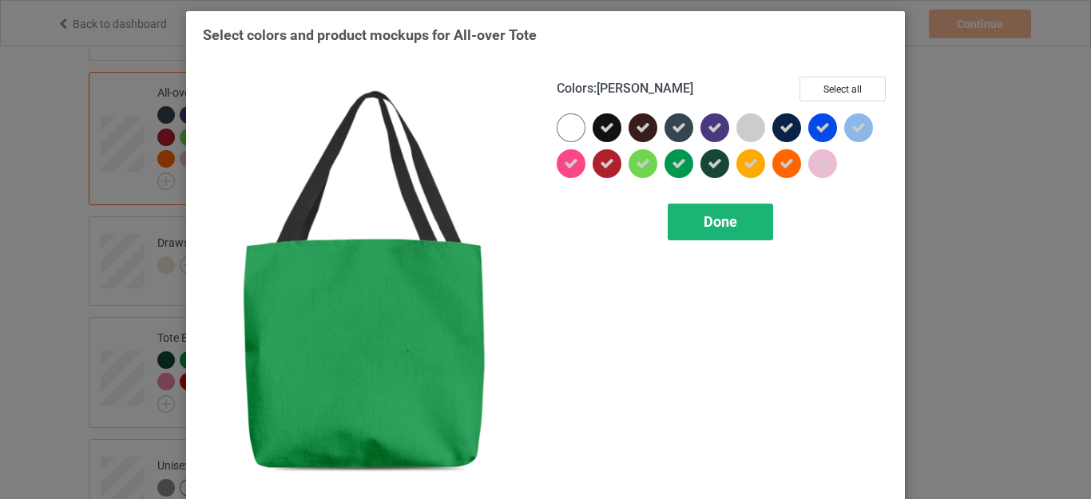
click at [711, 219] on span "Done" at bounding box center [721, 221] width 34 height 17
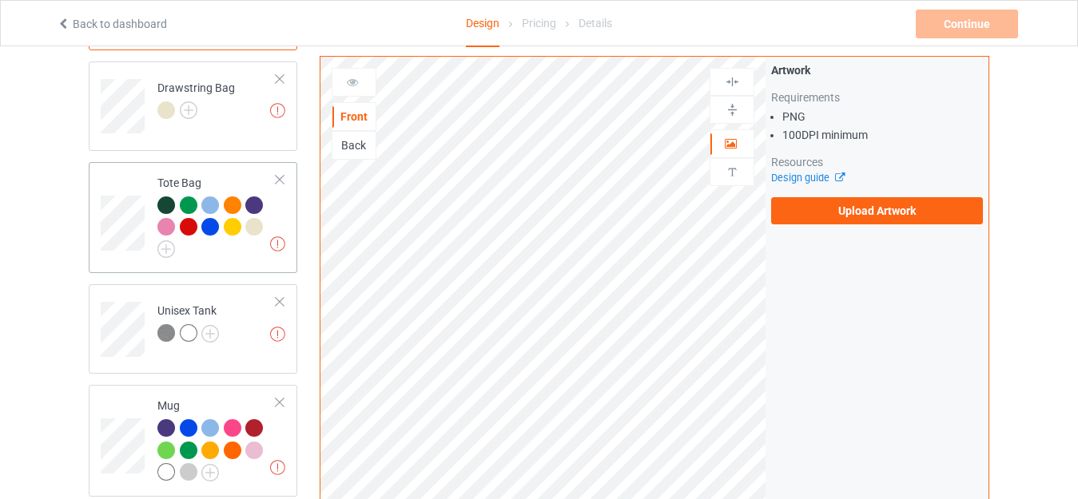
scroll to position [1358, 0]
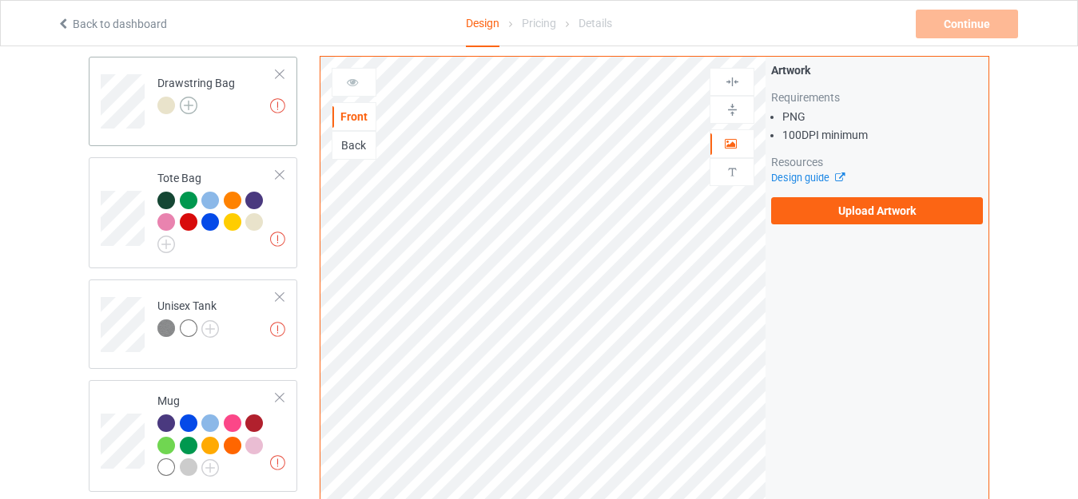
click at [193, 97] on img at bounding box center [189, 106] width 18 height 18
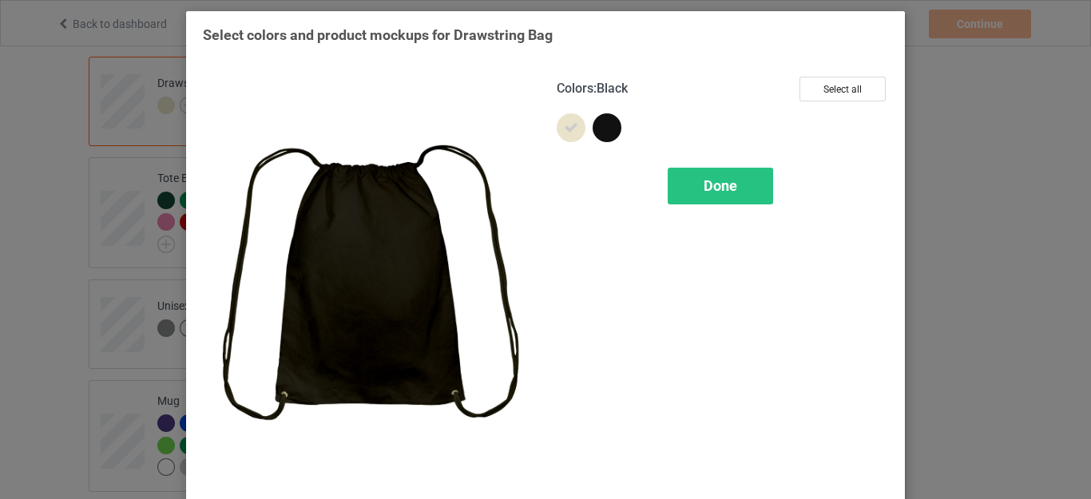
click at [594, 125] on div at bounding box center [607, 127] width 29 height 29
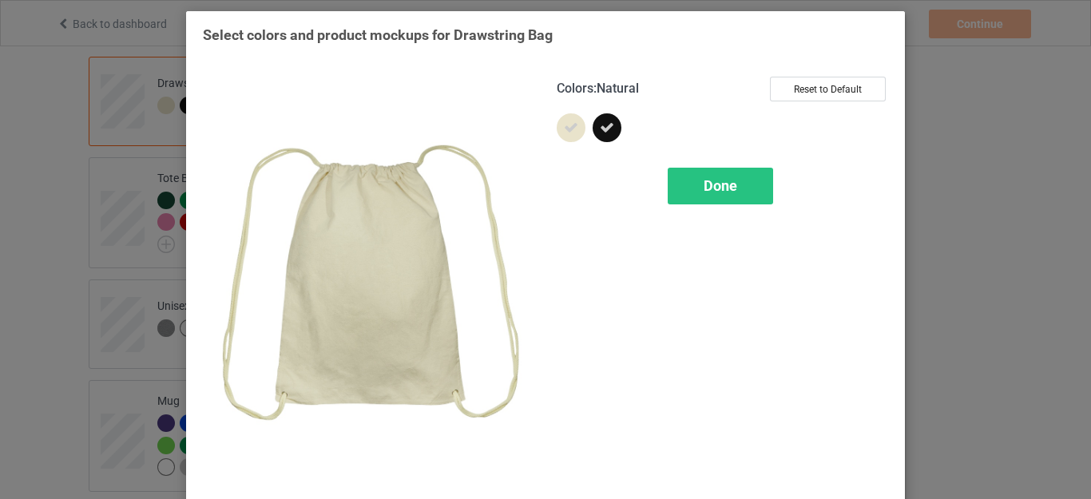
click at [571, 131] on icon at bounding box center [571, 128] width 14 height 14
click at [705, 185] on span "Done" at bounding box center [721, 185] width 34 height 17
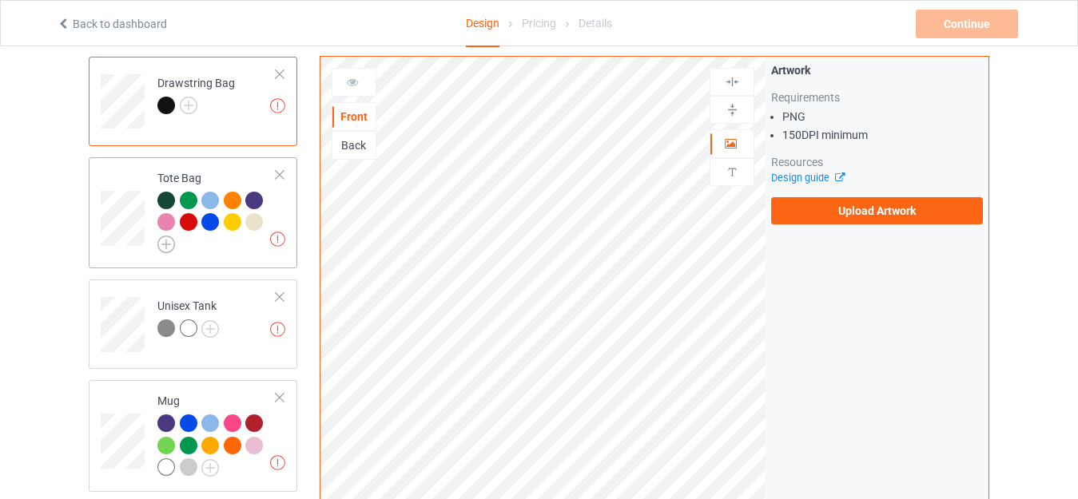
click at [167, 236] on img at bounding box center [166, 245] width 18 height 18
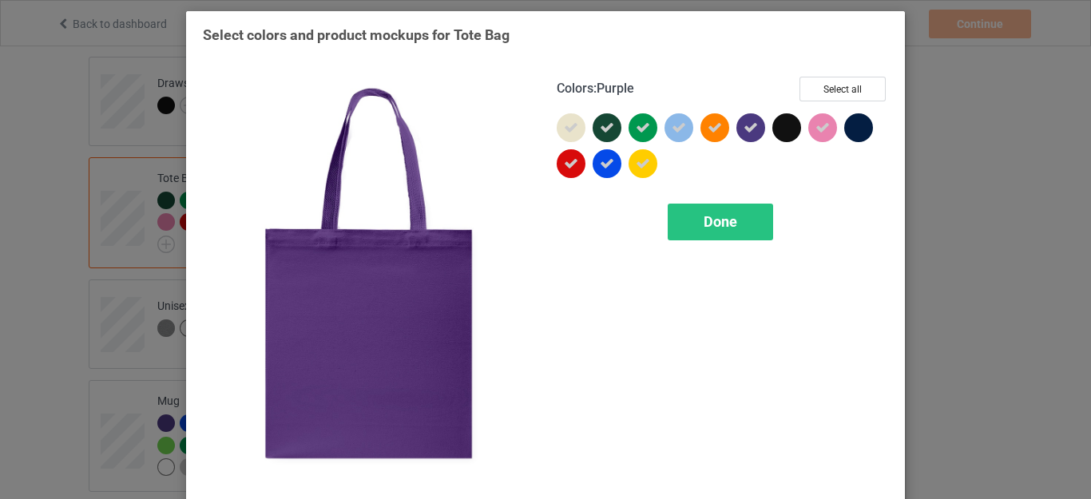
click at [850, 75] on div "Colors : Purple Select all Done" at bounding box center [723, 284] width 354 height 437
click at [840, 89] on button "Select all" at bounding box center [843, 89] width 86 height 25
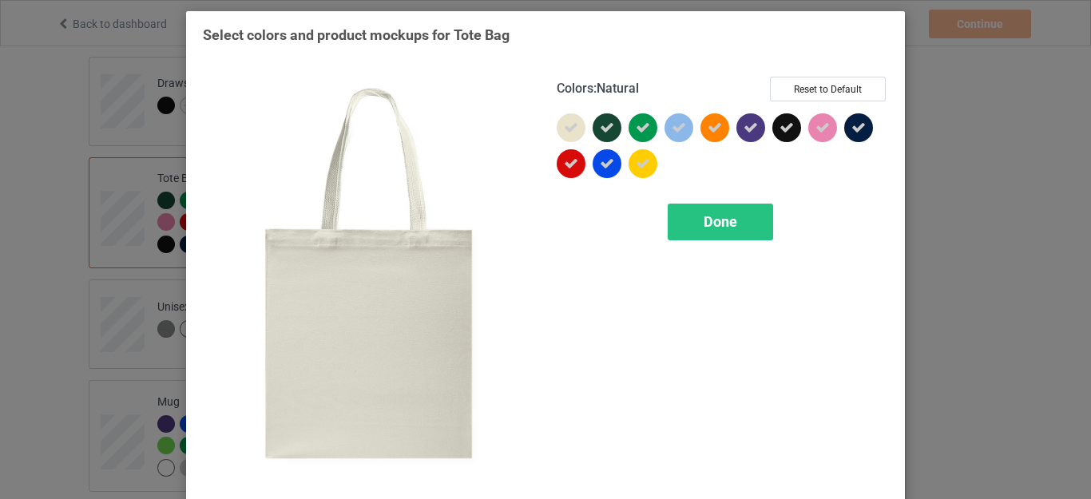
click at [565, 131] on icon at bounding box center [571, 128] width 14 height 14
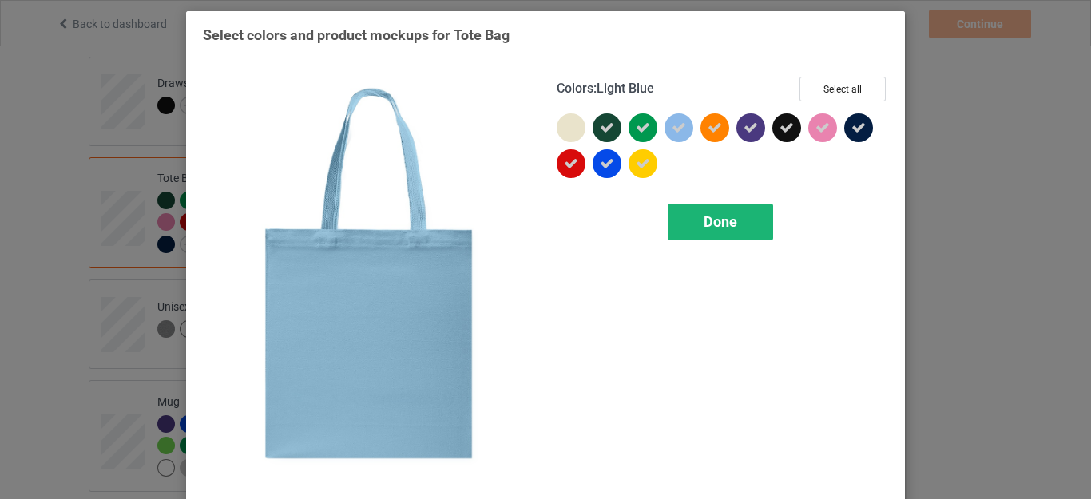
click at [711, 220] on span "Done" at bounding box center [721, 221] width 34 height 17
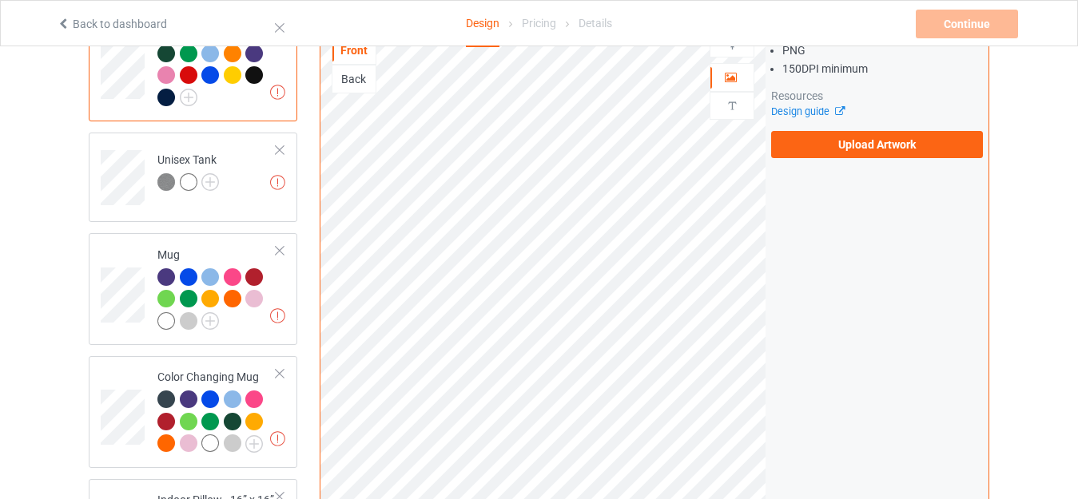
scroll to position [1518, 0]
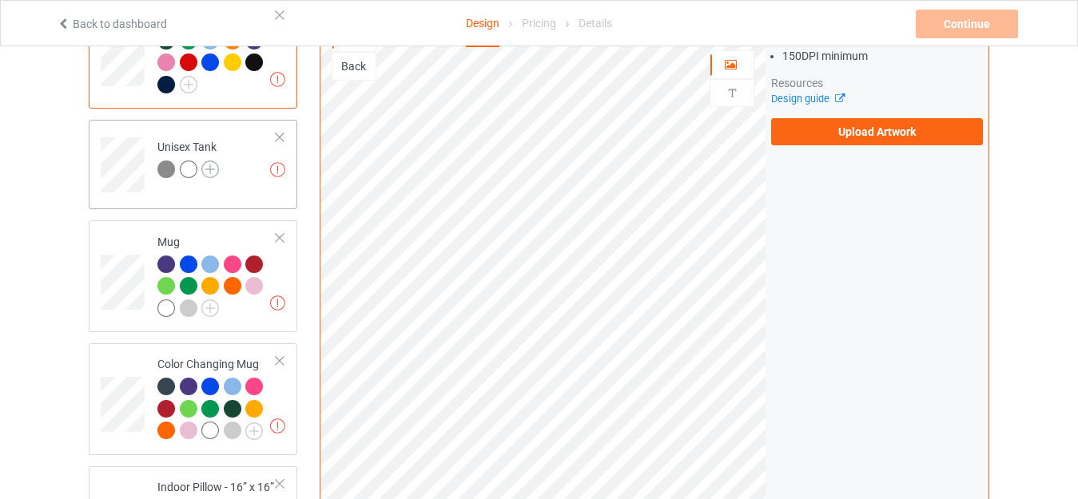
click at [211, 163] on img at bounding box center [210, 170] width 18 height 18
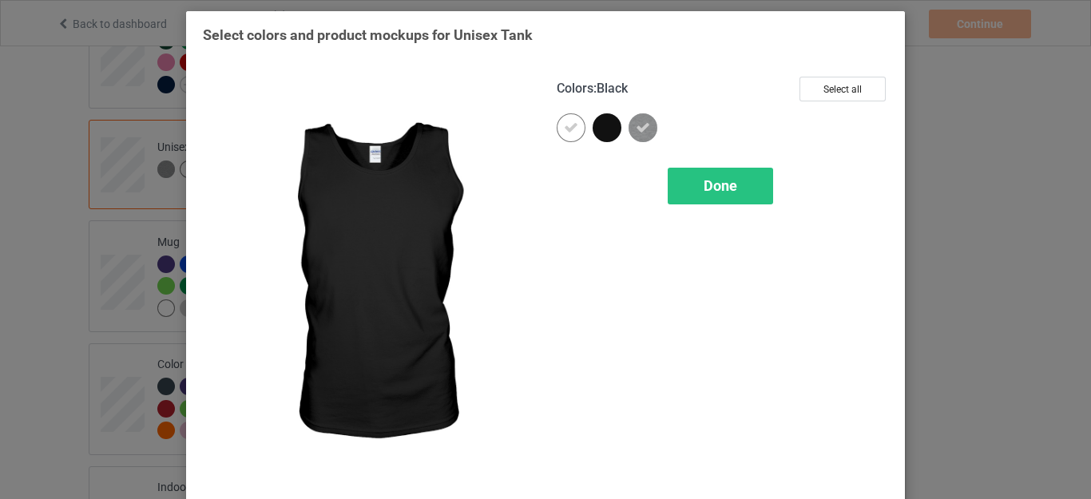
click at [602, 129] on div at bounding box center [607, 127] width 29 height 29
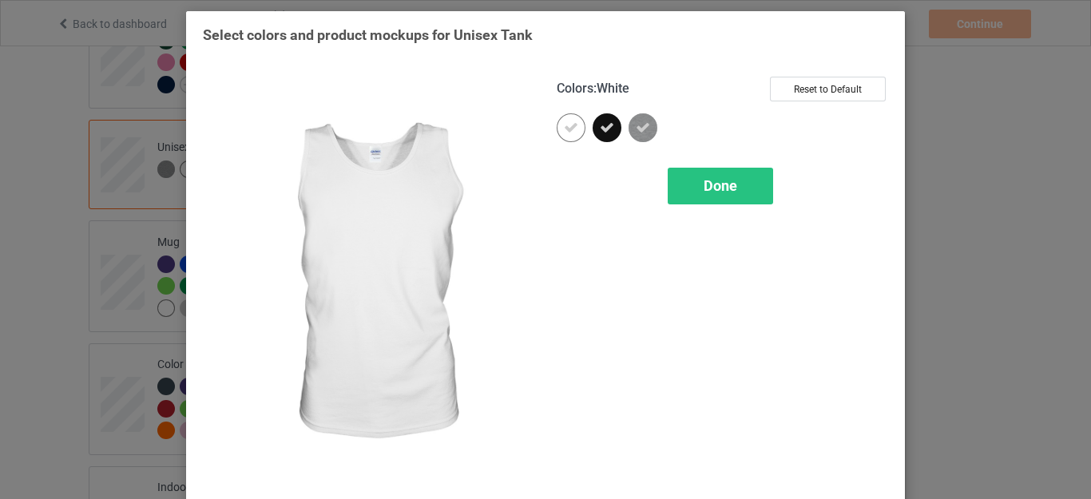
click at [572, 127] on div at bounding box center [571, 127] width 29 height 29
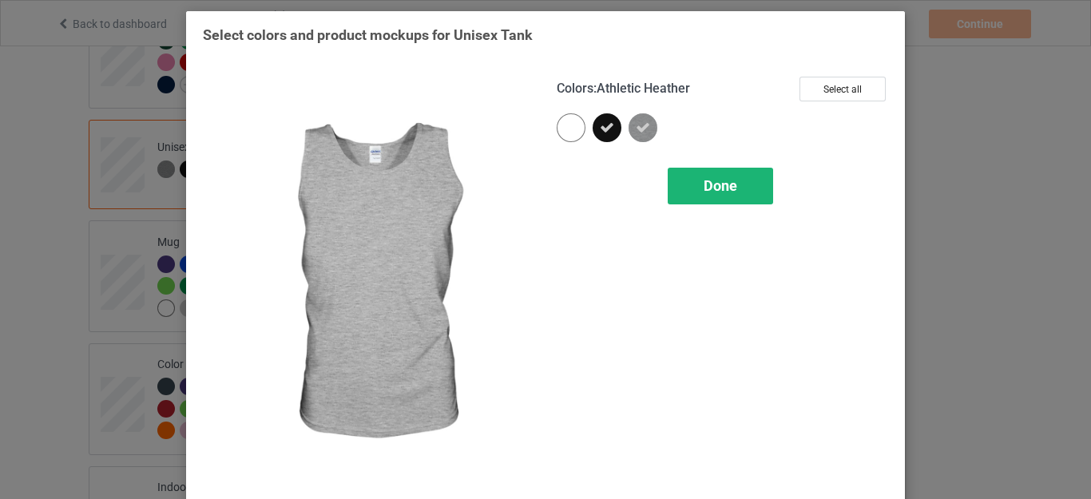
click at [722, 191] on span "Done" at bounding box center [721, 185] width 34 height 17
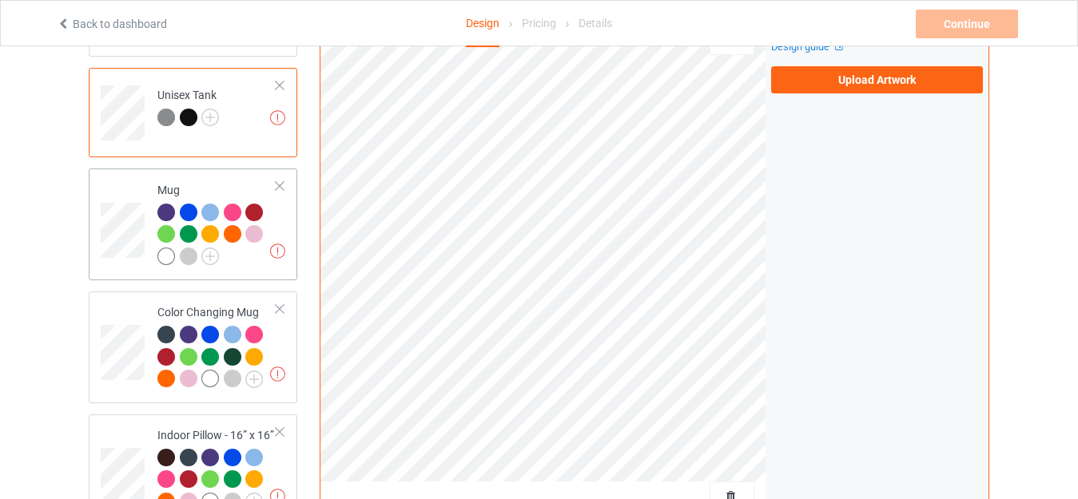
scroll to position [1598, 0]
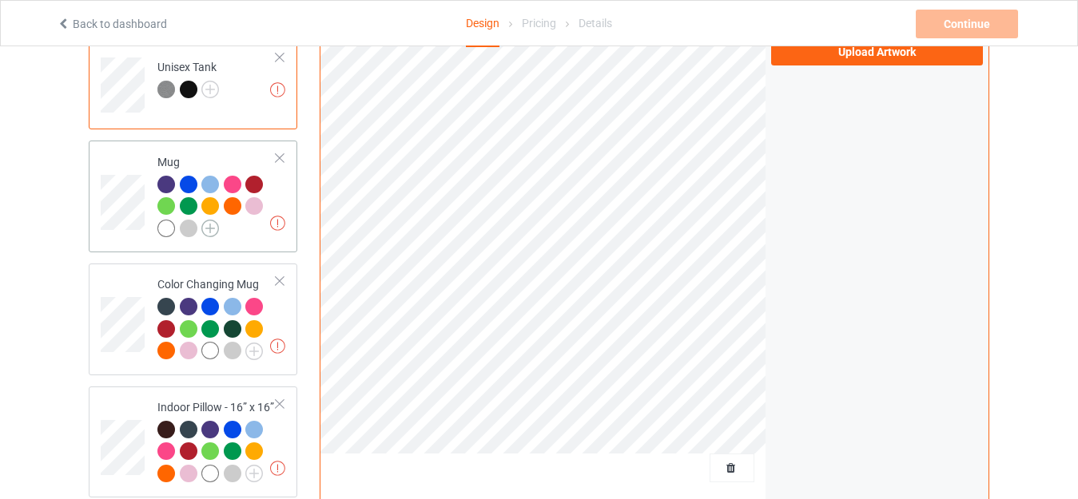
click at [206, 226] on img at bounding box center [210, 229] width 18 height 18
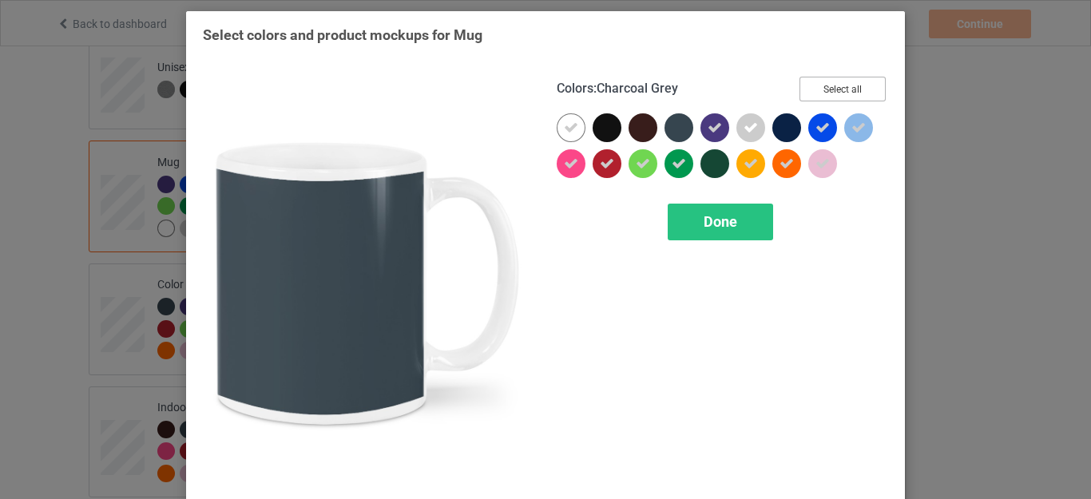
click at [825, 86] on button "Select all" at bounding box center [843, 89] width 86 height 25
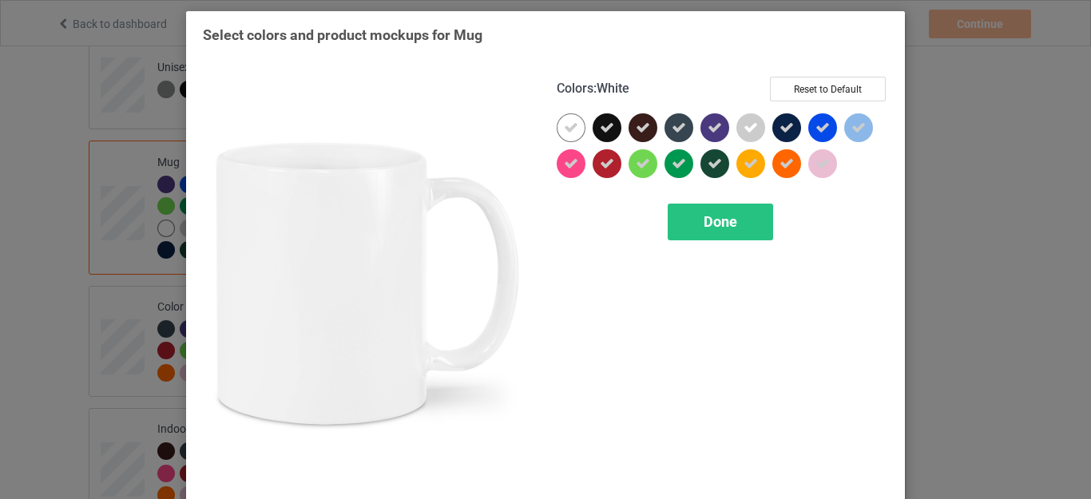
click at [566, 126] on icon at bounding box center [571, 128] width 14 height 14
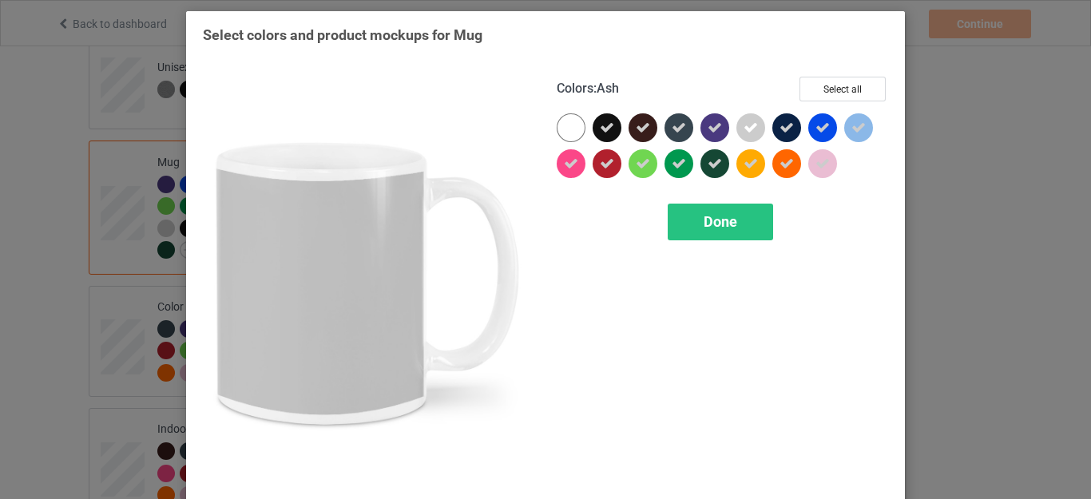
click at [737, 124] on div at bounding box center [751, 127] width 29 height 29
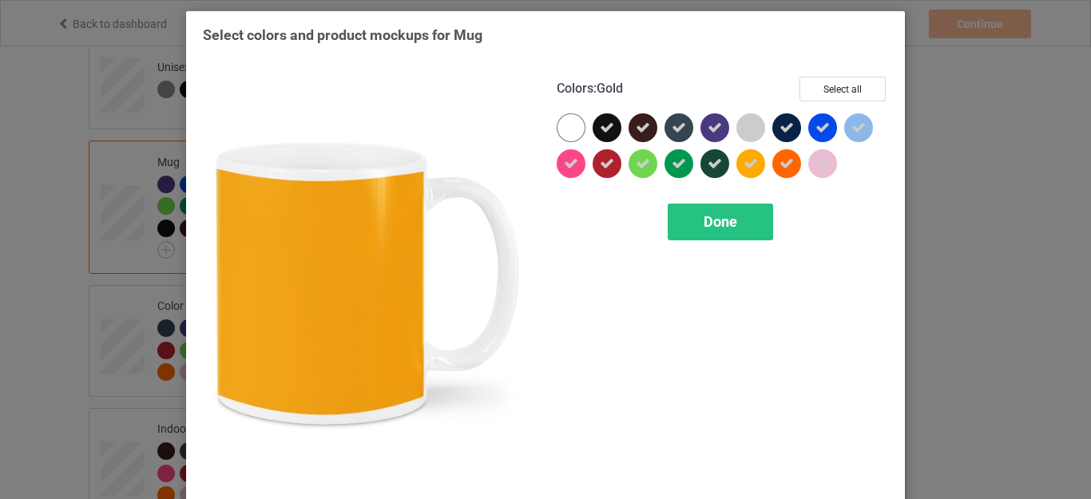
click at [727, 201] on div "Colors : Gold Select all Done" at bounding box center [723, 284] width 354 height 437
click at [722, 218] on span "Done" at bounding box center [721, 221] width 34 height 17
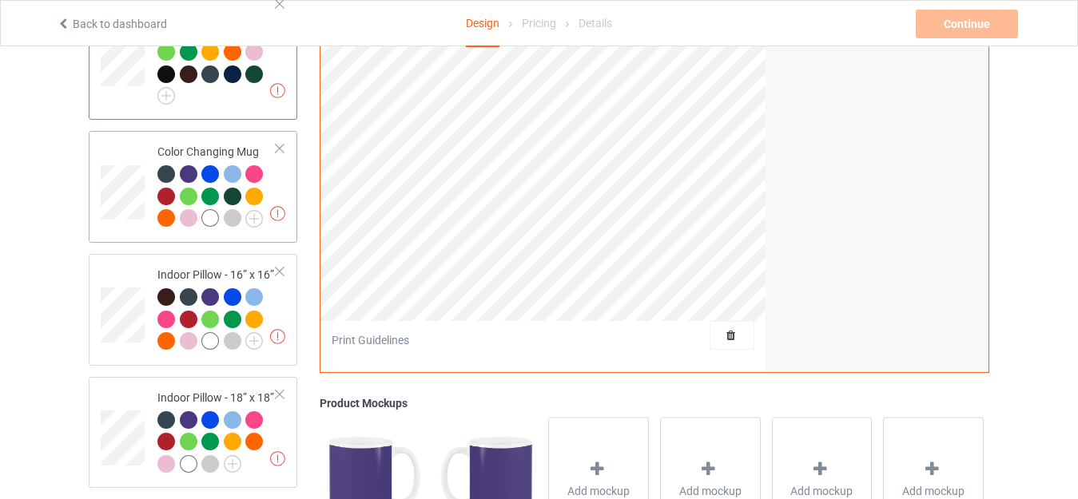
scroll to position [1758, 0]
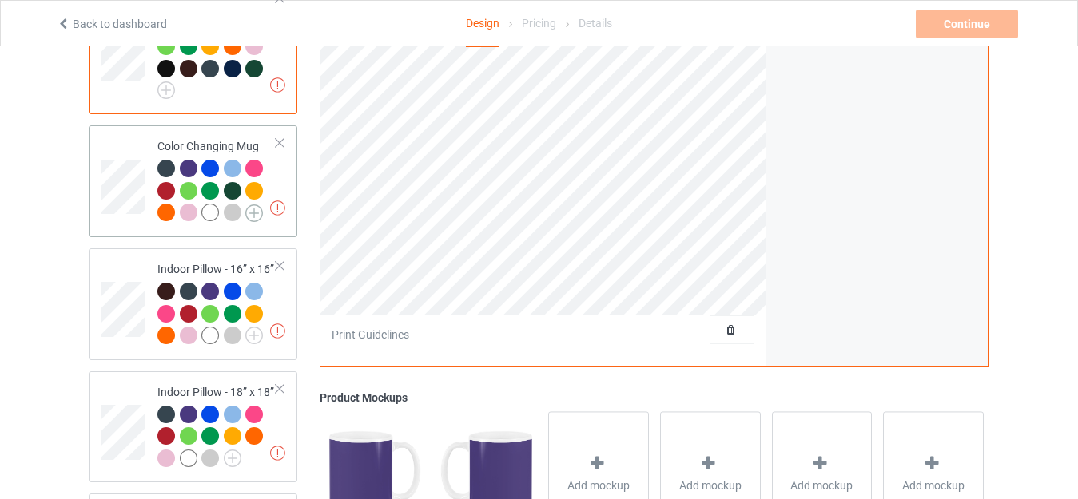
click at [260, 205] on img at bounding box center [254, 214] width 18 height 18
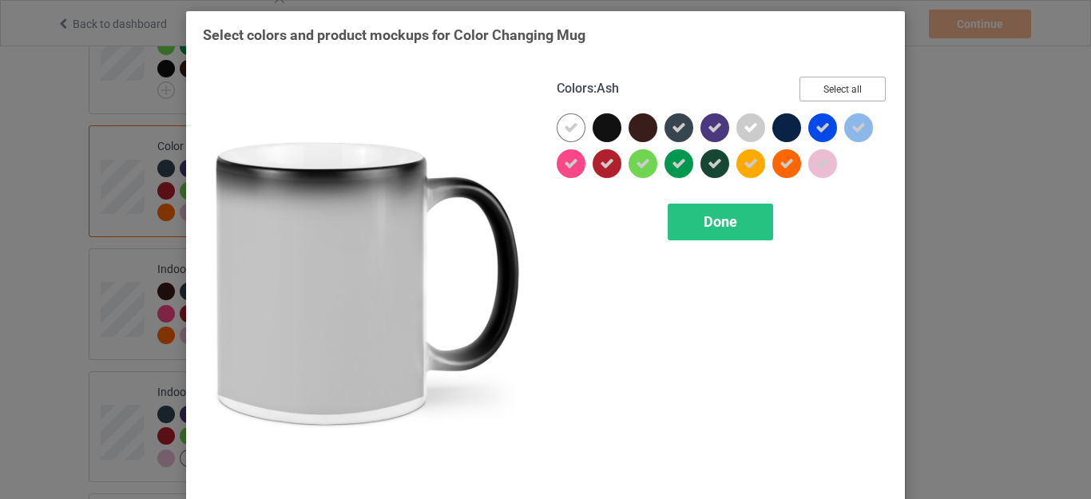
click at [828, 89] on button "Select all" at bounding box center [843, 89] width 86 height 25
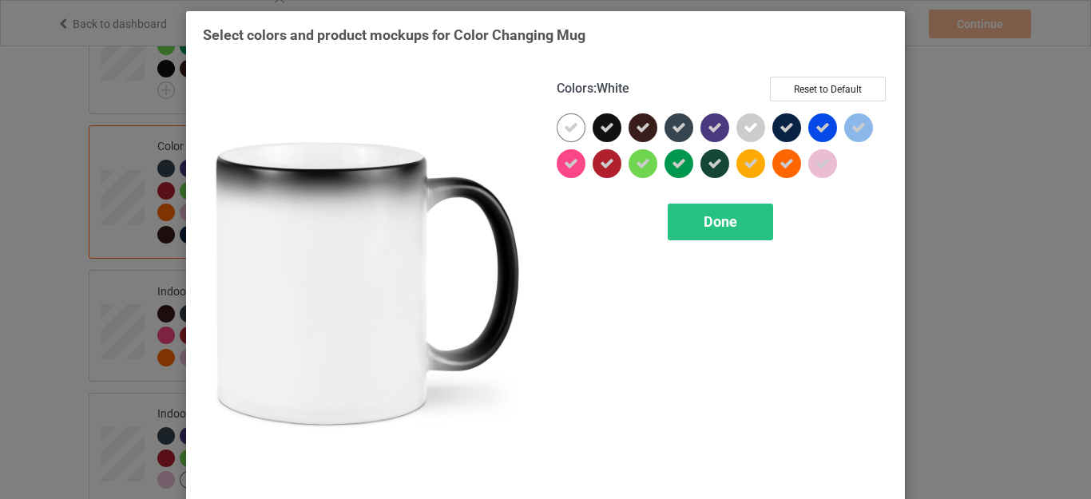
click at [570, 136] on div at bounding box center [571, 127] width 29 height 29
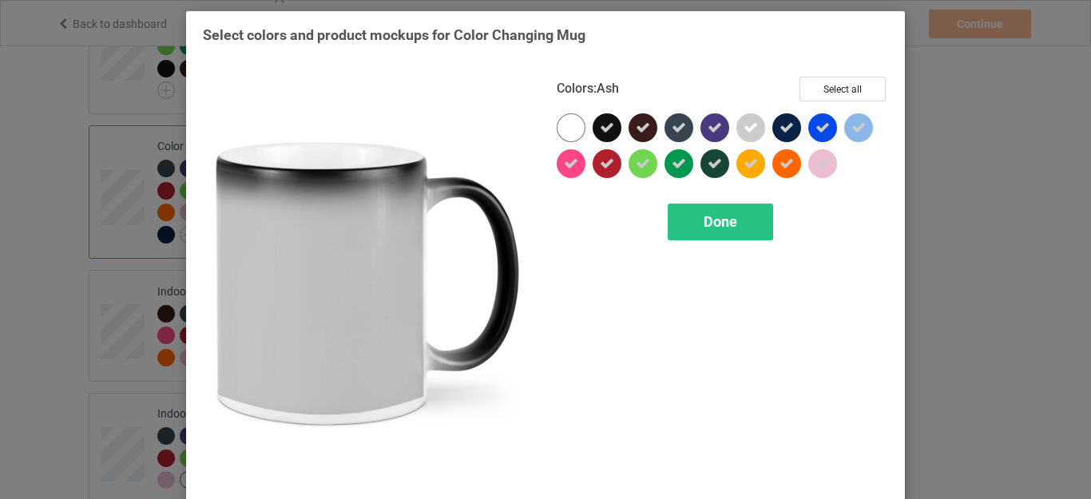
click at [744, 129] on icon at bounding box center [751, 128] width 14 height 14
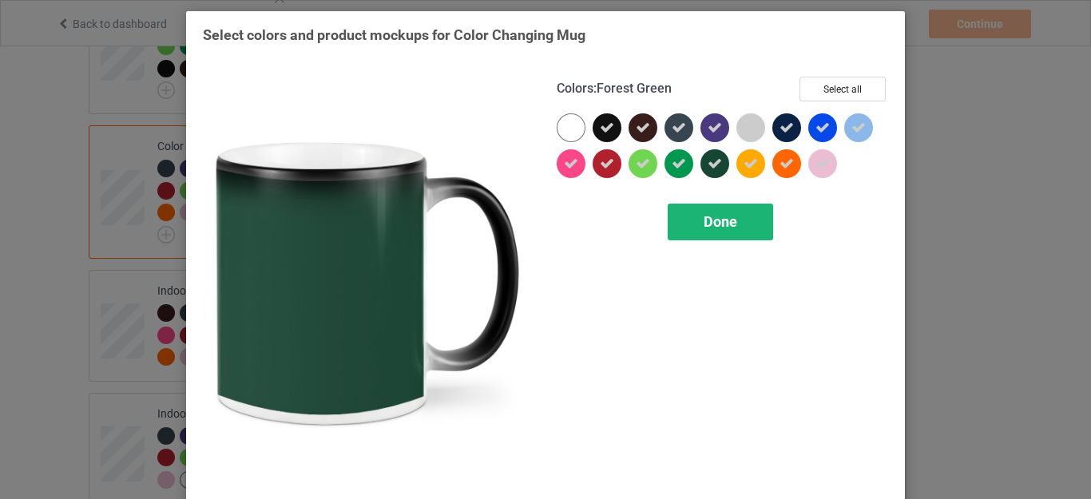
click at [719, 230] on span "Done" at bounding box center [721, 221] width 34 height 17
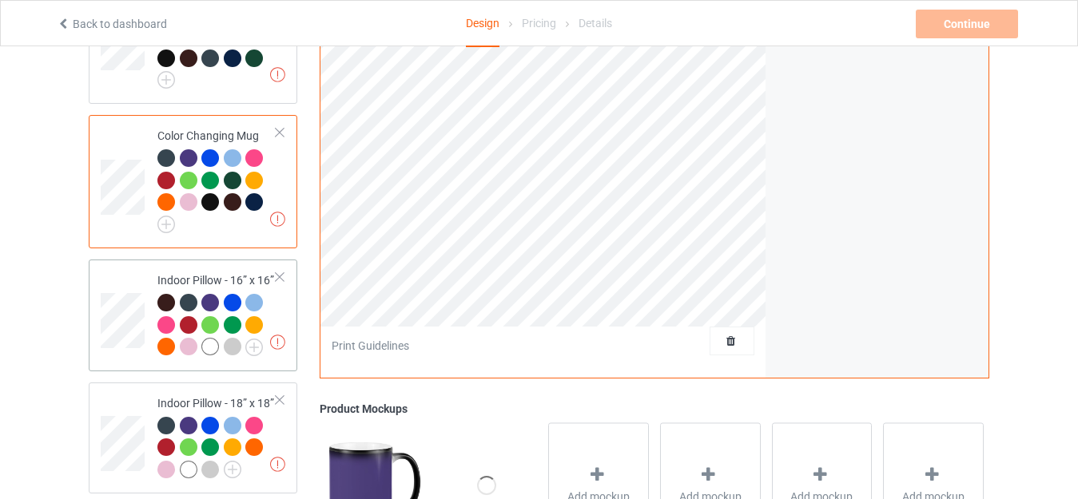
scroll to position [1838, 0]
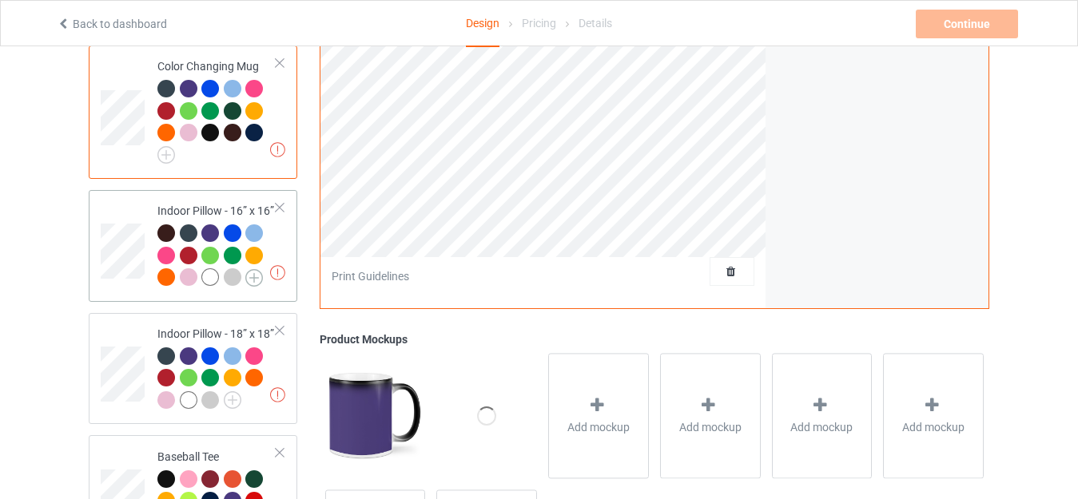
click at [253, 269] on img at bounding box center [254, 278] width 18 height 18
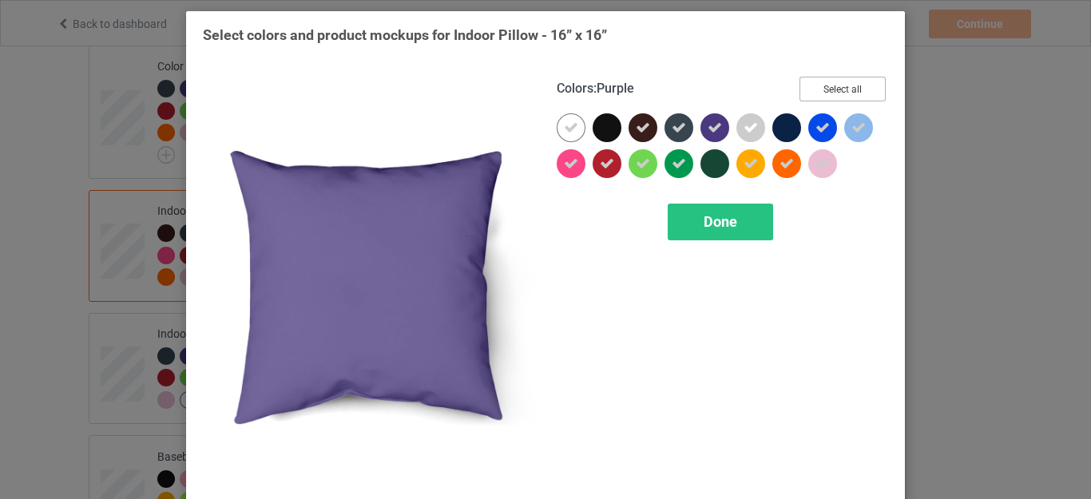
click at [829, 85] on button "Select all" at bounding box center [843, 89] width 86 height 25
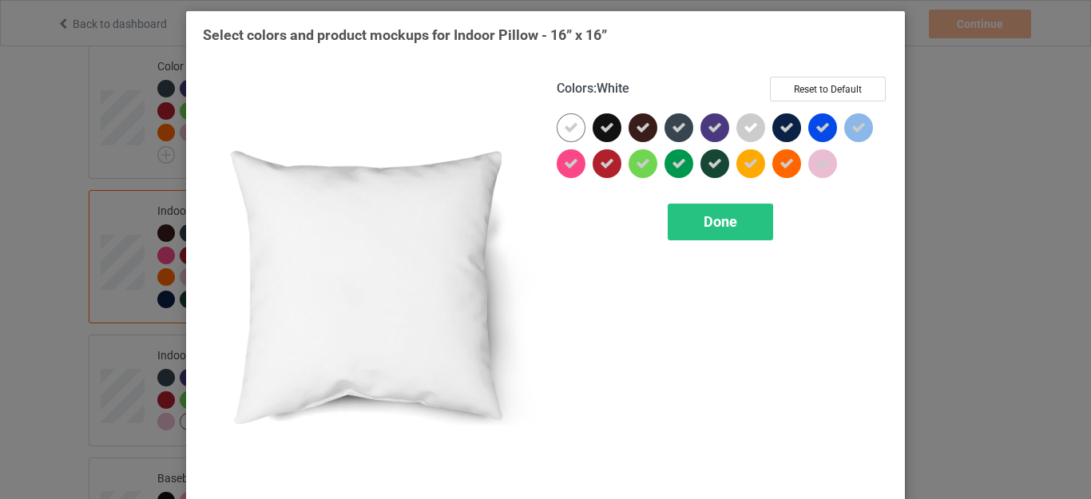
click at [557, 122] on div at bounding box center [571, 127] width 29 height 29
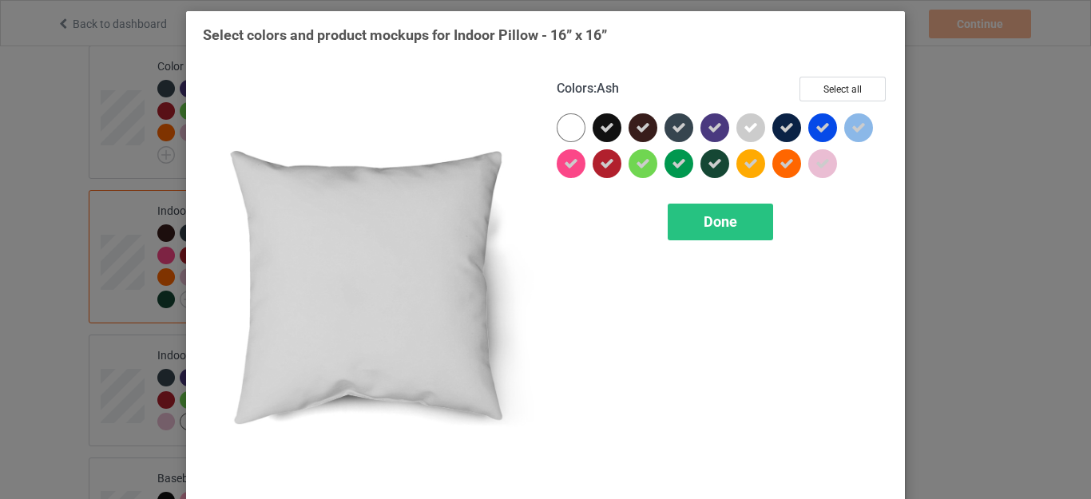
click at [744, 124] on icon at bounding box center [751, 128] width 14 height 14
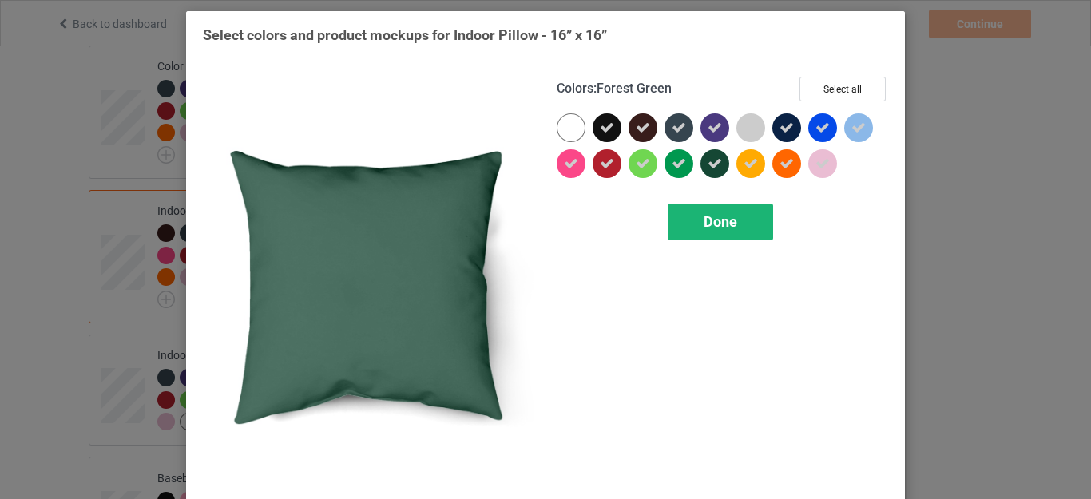
click at [722, 225] on span "Done" at bounding box center [721, 221] width 34 height 17
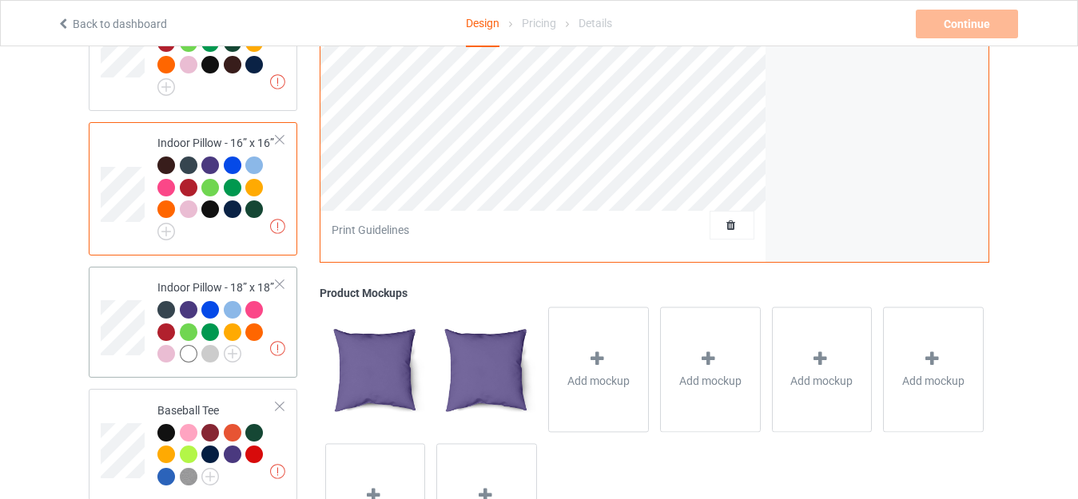
scroll to position [1998, 0]
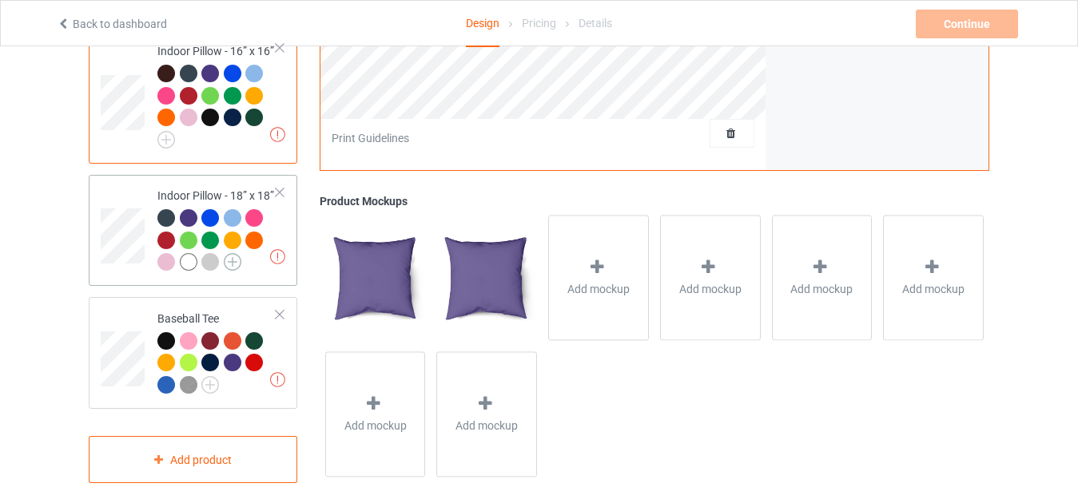
click at [226, 256] on img at bounding box center [233, 262] width 18 height 18
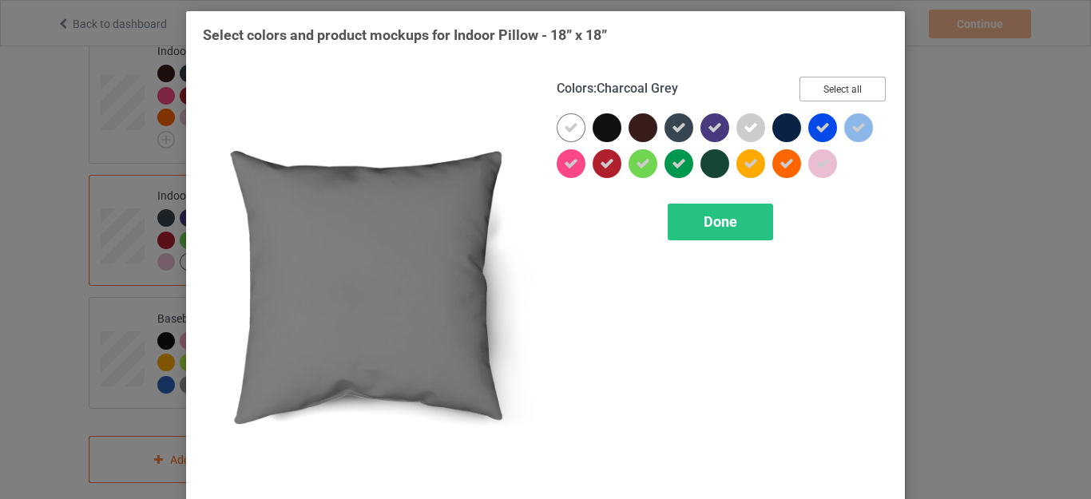
click at [837, 82] on button "Select all" at bounding box center [843, 89] width 86 height 25
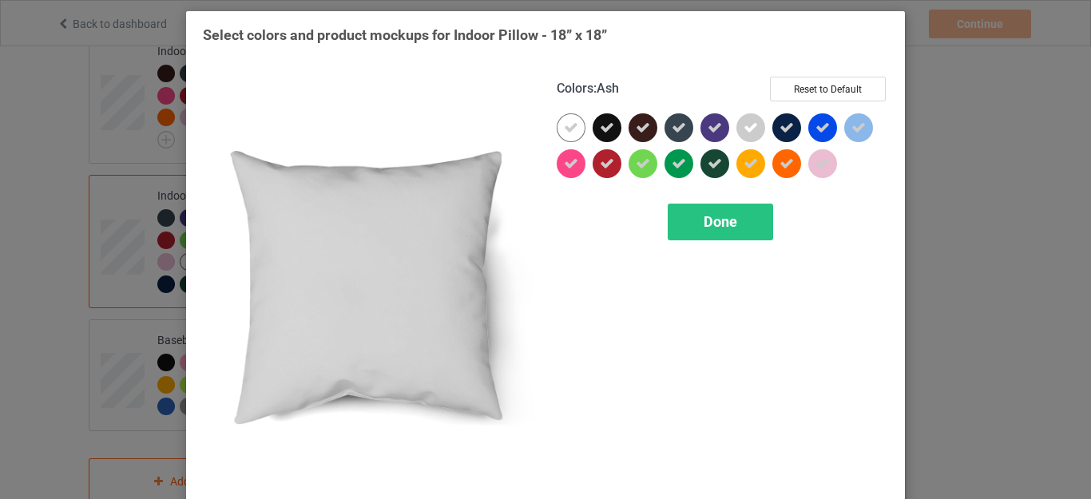
drag, startPoint x: 757, startPoint y: 129, endPoint x: 746, endPoint y: 128, distance: 10.4
click at [756, 129] on div at bounding box center [751, 127] width 29 height 29
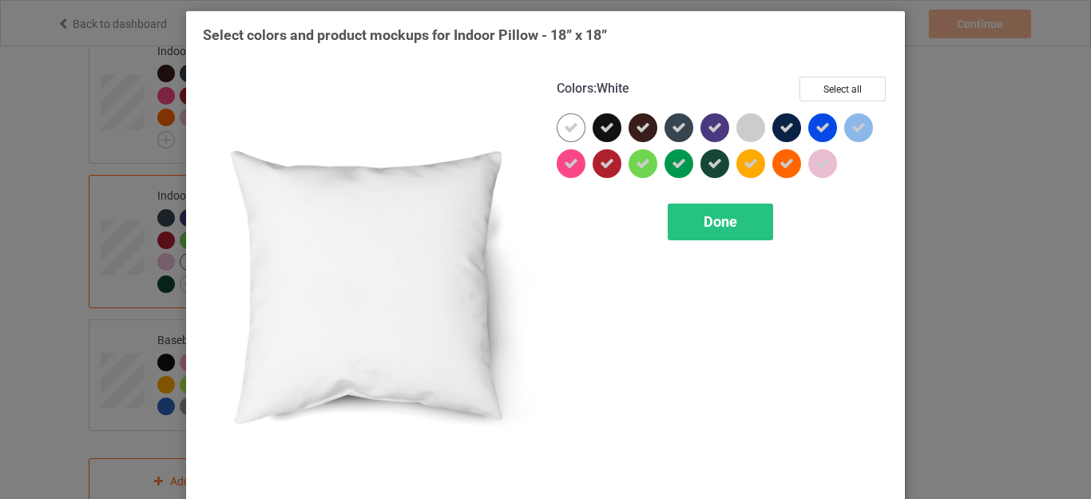
click at [567, 129] on icon at bounding box center [571, 128] width 14 height 14
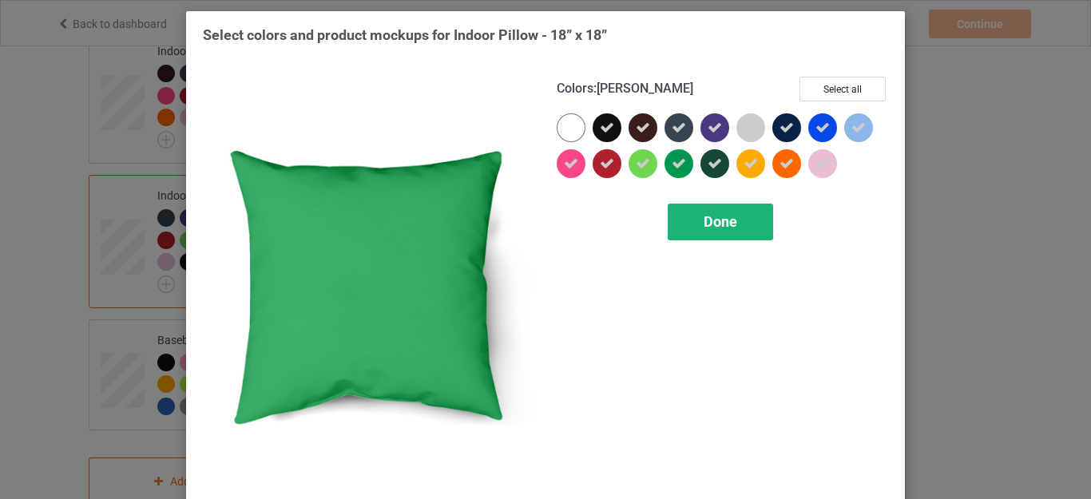
click at [713, 224] on span "Done" at bounding box center [721, 221] width 34 height 17
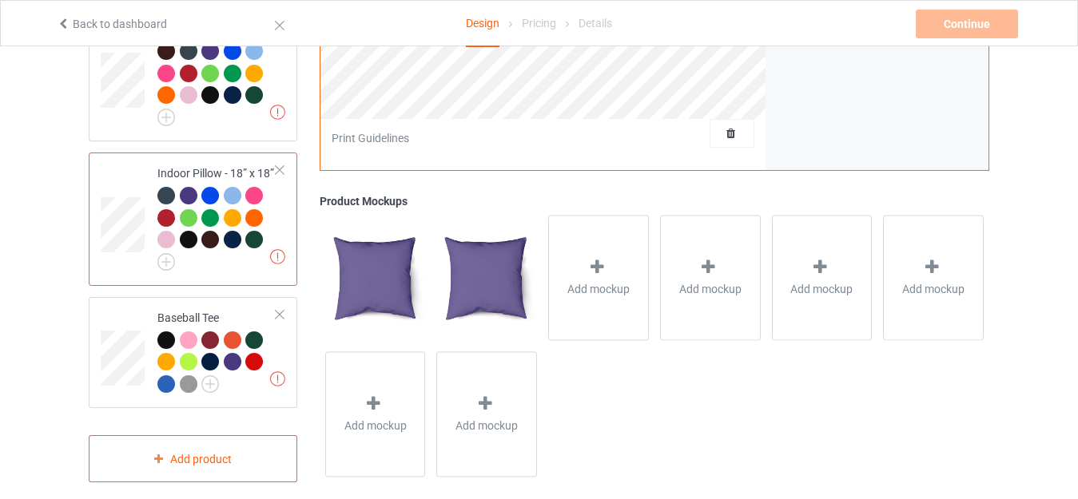
scroll to position [2033, 0]
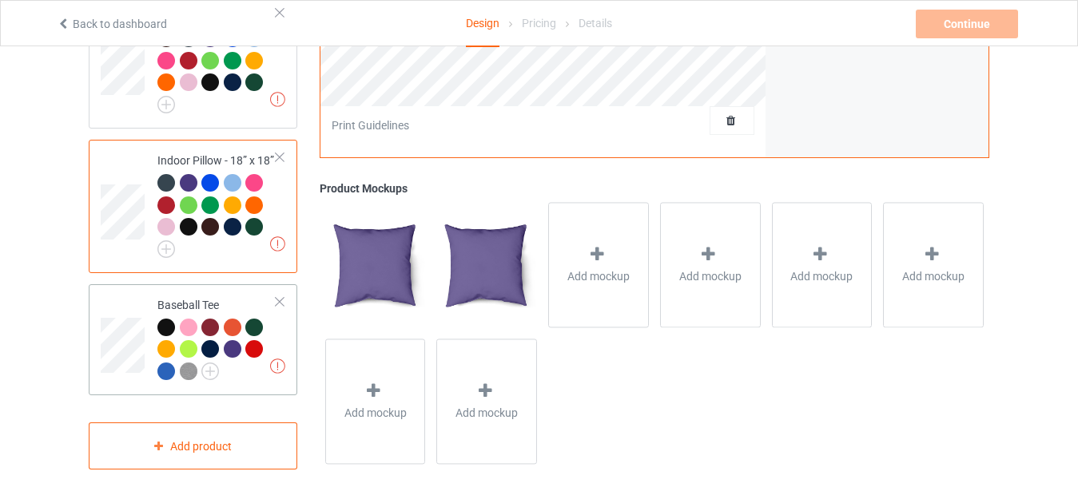
click at [274, 297] on div at bounding box center [279, 301] width 11 height 11
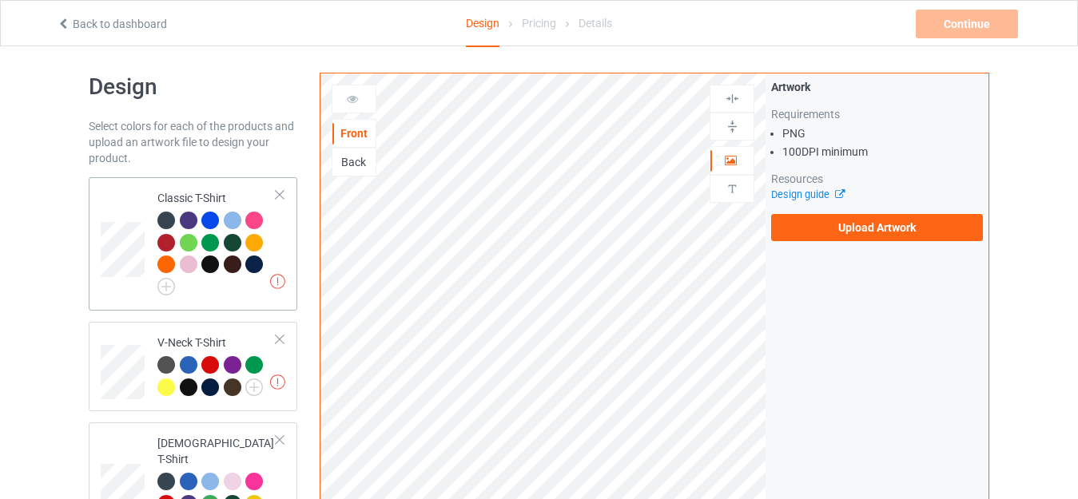
scroll to position [0, 0]
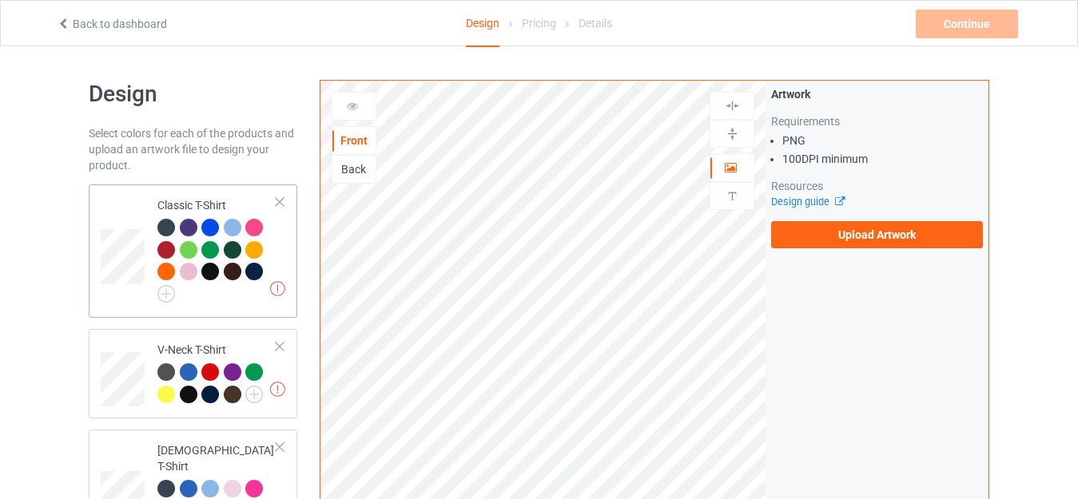
click at [202, 194] on td "Missing artworks Classic T-Shirt" at bounding box center [217, 251] width 137 height 121
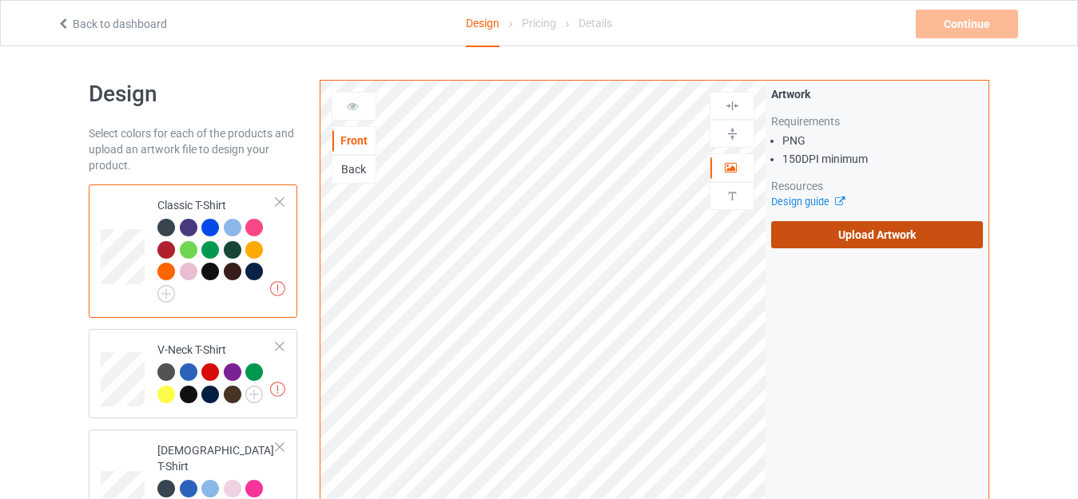
click at [828, 236] on label "Upload Artwork" at bounding box center [877, 234] width 212 height 27
click at [0, 0] on input "Upload Artwork" at bounding box center [0, 0] width 0 height 0
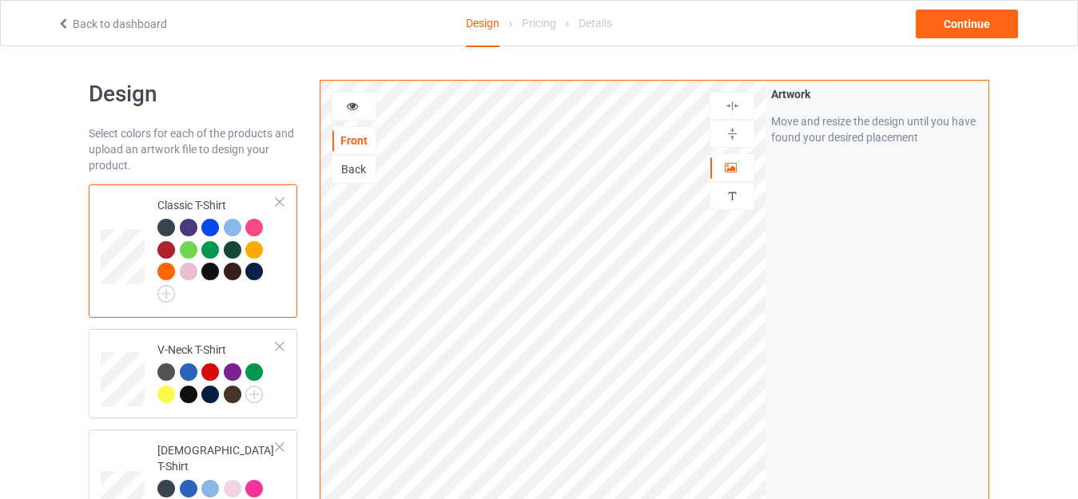
click at [352, 103] on icon at bounding box center [353, 103] width 14 height 11
